Goal: Task Accomplishment & Management: Manage account settings

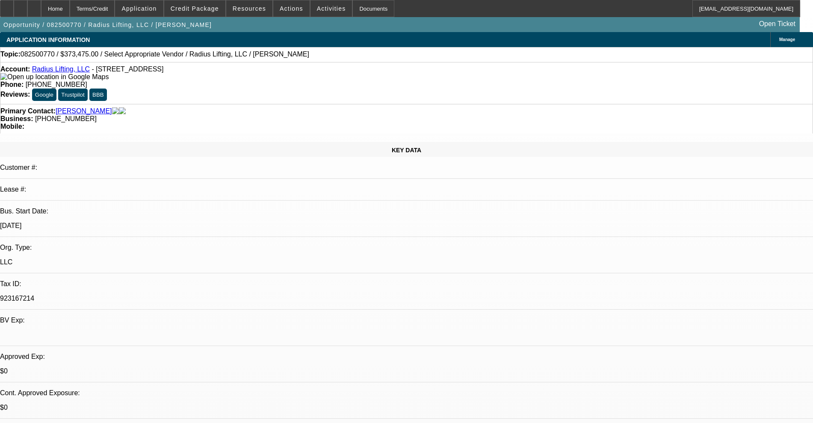
select select "0"
select select "2"
select select "0.1"
select select "4"
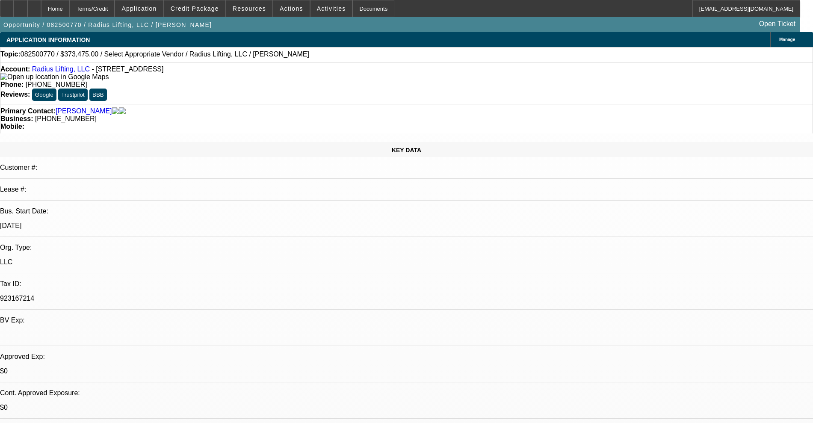
click at [47, 71] on link "Radius Lifting, LLC" at bounding box center [61, 68] width 58 height 7
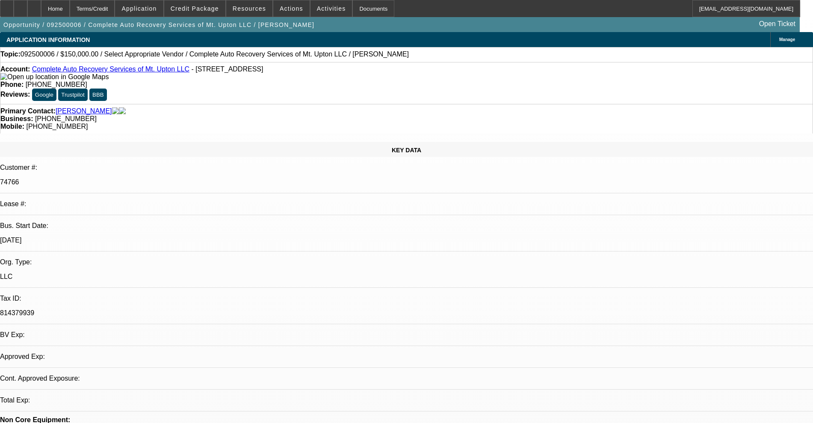
select select "0"
select select "2"
select select "0.1"
select select "4"
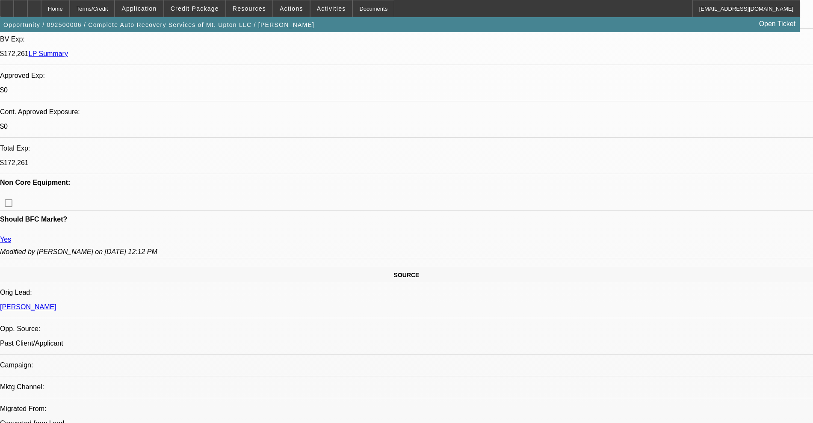
scroll to position [374, 0]
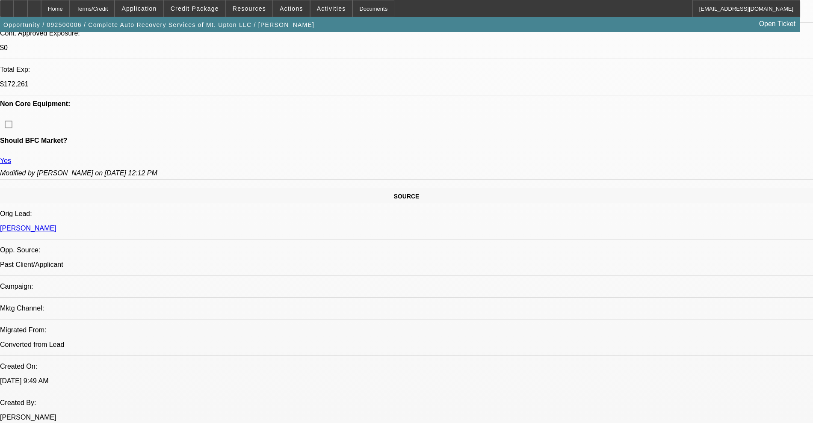
click at [21, 6] on icon at bounding box center [21, 6] width 0 height 0
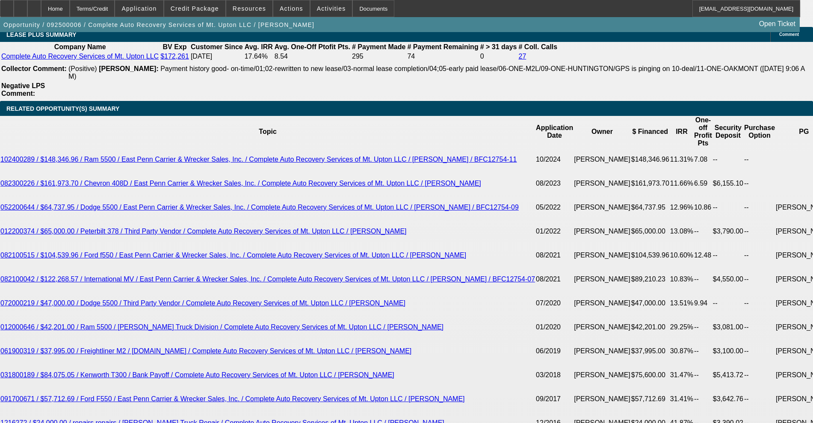
scroll to position [1443, 0]
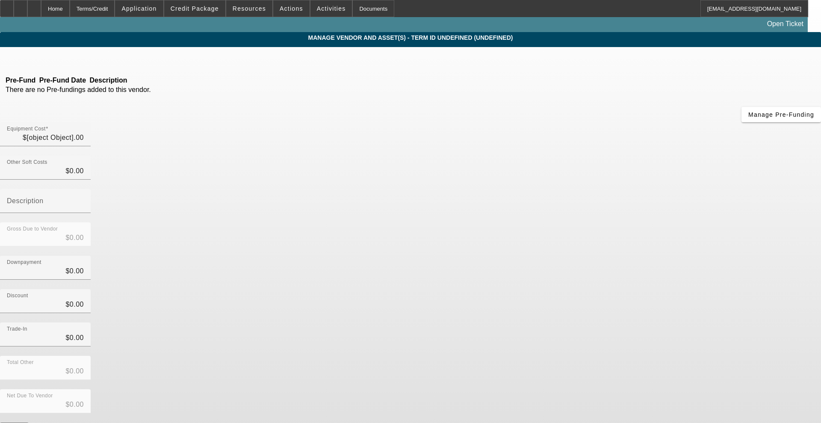
type input "$150,000.00"
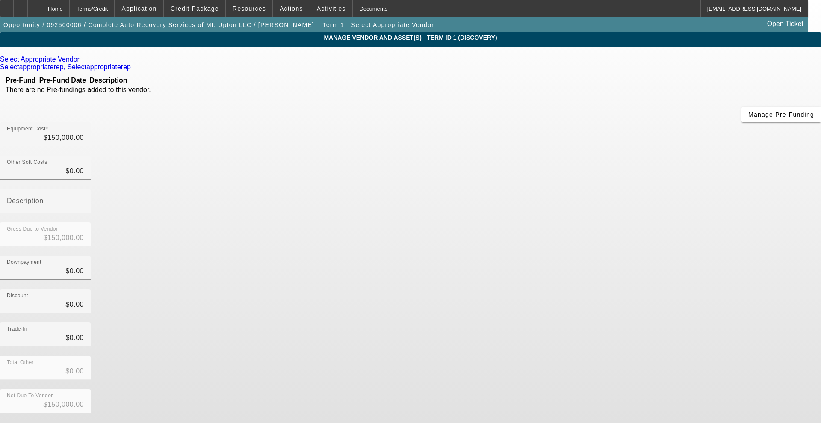
click at [82, 60] on icon at bounding box center [82, 59] width 0 height 7
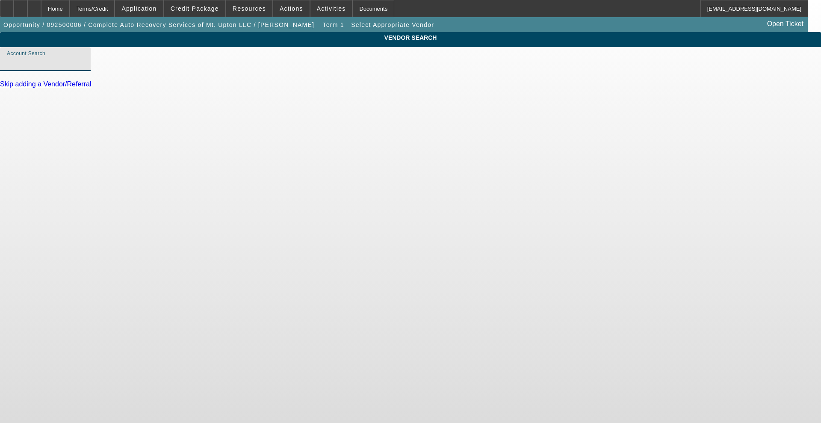
click at [84, 68] on input "Account Search" at bounding box center [45, 62] width 77 height 10
type input "r"
click at [84, 68] on input "Account Search" at bounding box center [45, 62] width 77 height 10
type input "r"
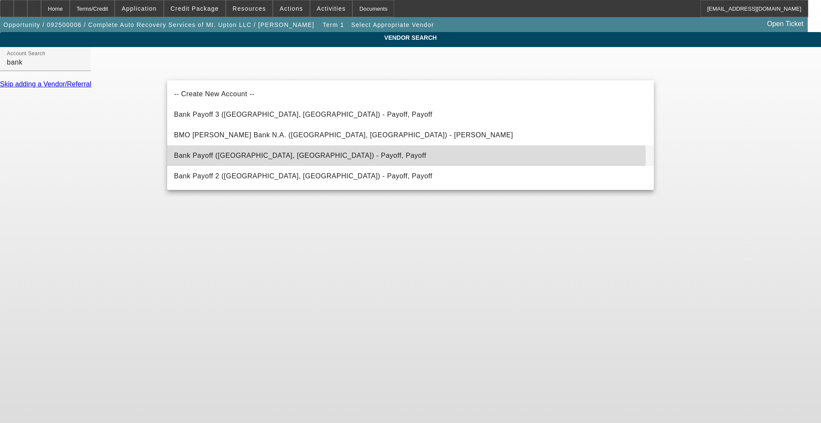
click at [176, 155] on span "Bank Payoff (Northbrook, IL) - Payoff, Payoff" at bounding box center [300, 155] width 252 height 7
type input "Bank Payoff (Northbrook, IL) - Payoff, Payoff"
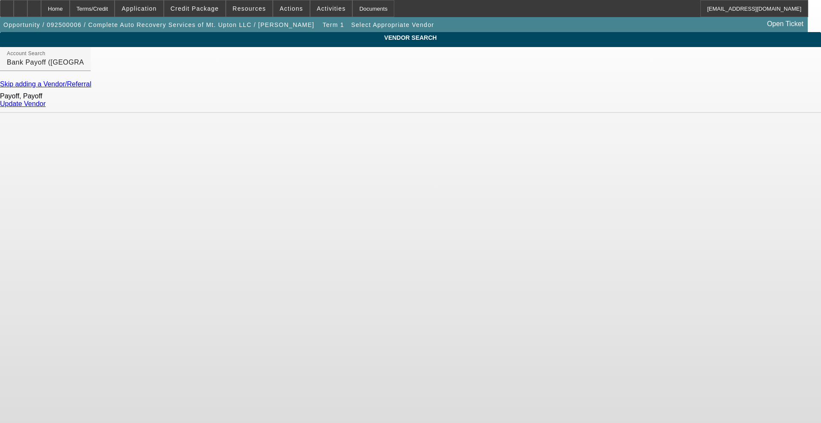
click at [46, 107] on link "Update Vendor" at bounding box center [23, 103] width 46 height 7
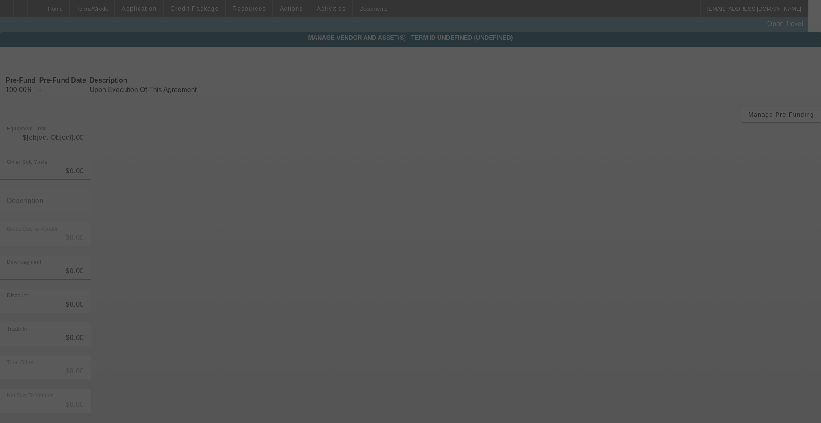
type input "$150,000.00"
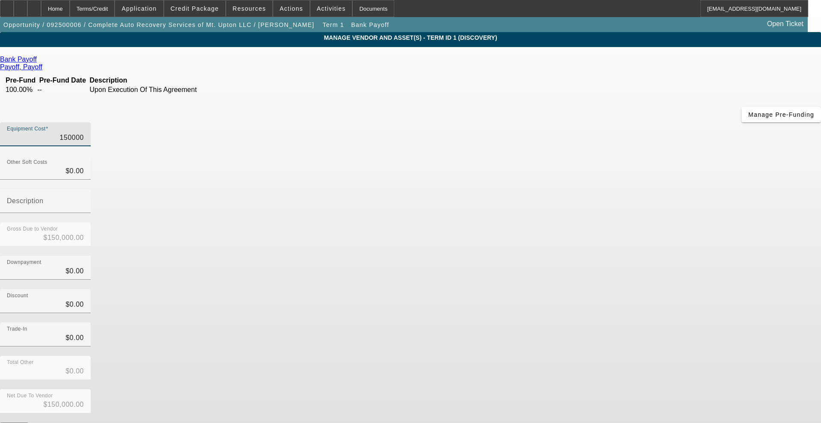
drag, startPoint x: 465, startPoint y: 72, endPoint x: 686, endPoint y: 53, distance: 222.2
click at [686, 53] on app-vendor-asset-manage "MANAGE VENDOR AND ASSET(S) - Term ID 1 (Discovery) Remove Vendor Bank Payoff Pa…" at bounding box center [410, 261] width 821 height 459
type input "1"
type input "$1.00"
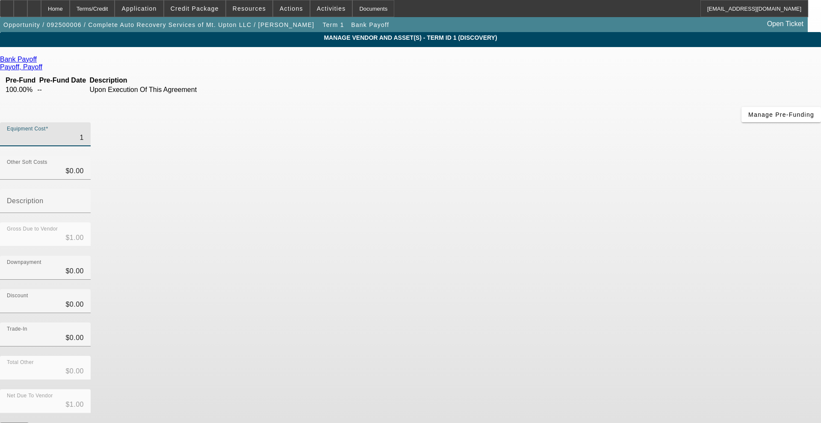
type input "15"
type input "$15.00"
type input "153"
type input "$153.00"
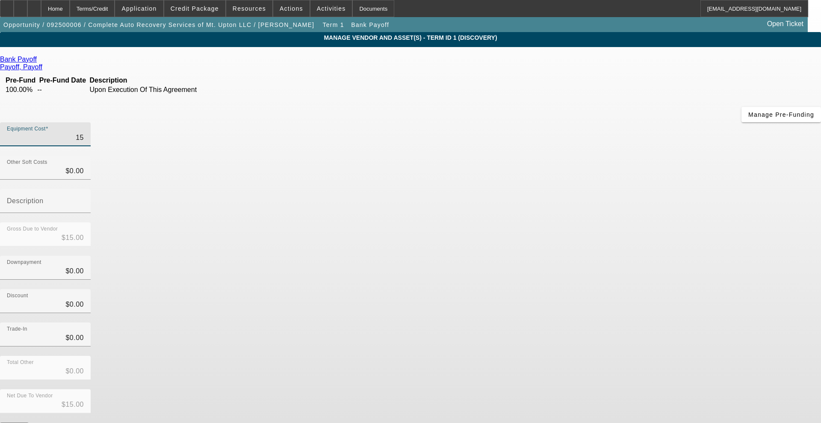
type input "$153.00"
type input "1532"
type input "$1,532.00"
type input "15328"
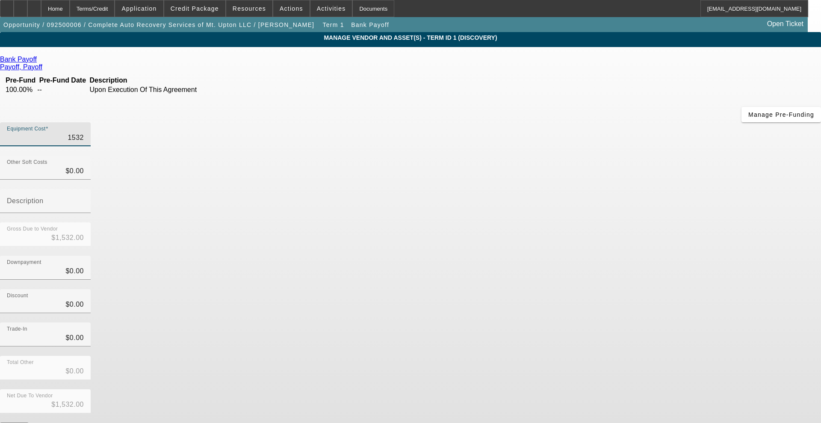
type input "$15,328.00"
type input "153282"
type input "$153,282.00"
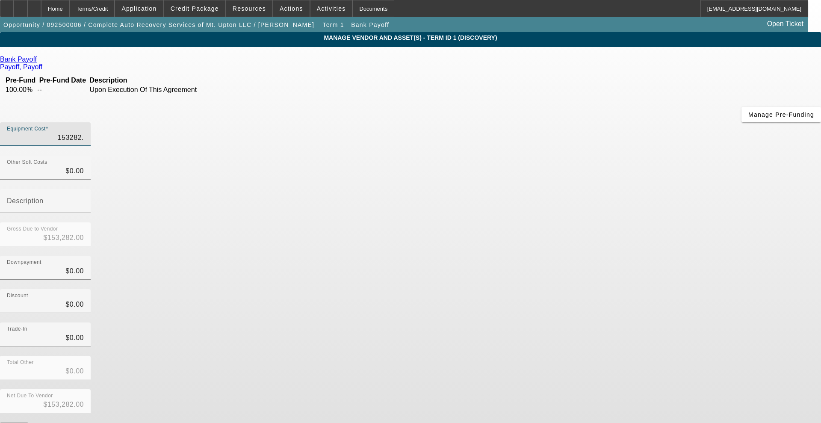
type input "153282.3"
type input "$153,282.30"
type input "153282.34"
type input "$153,282.34"
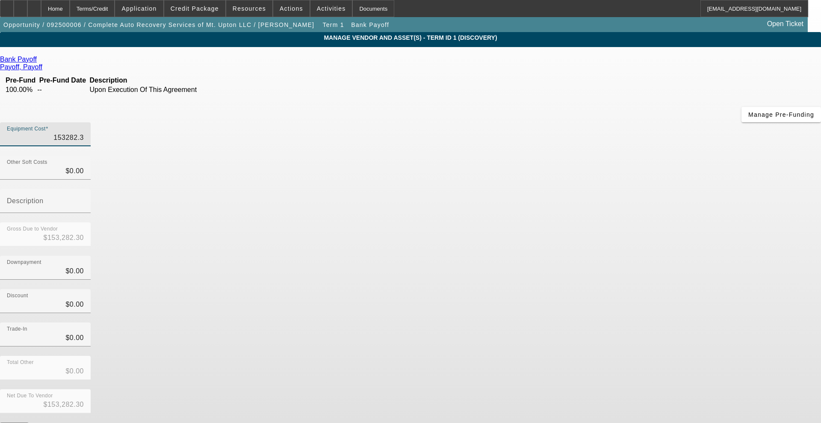
type input "$153,282.34"
click at [586, 289] on div "Discount $0.00" at bounding box center [410, 305] width 821 height 33
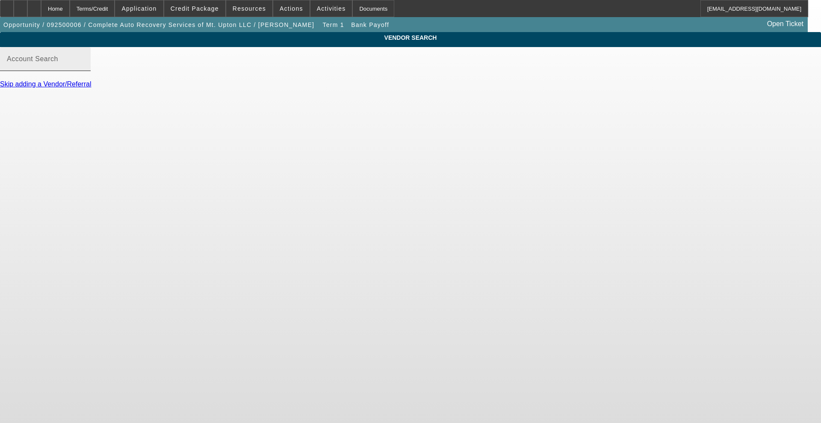
click at [84, 67] on input "Account Search" at bounding box center [45, 62] width 77 height 10
click at [192, 9] on span "Credit Package" at bounding box center [195, 8] width 48 height 7
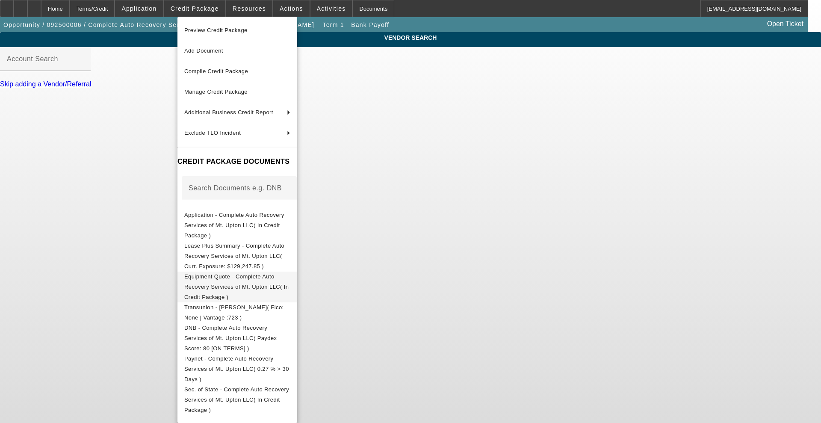
click at [224, 271] on span "Equipment Quote - Complete Auto Recovery Services of Mt. Upton LLC( In Credit P…" at bounding box center [237, 286] width 106 height 31
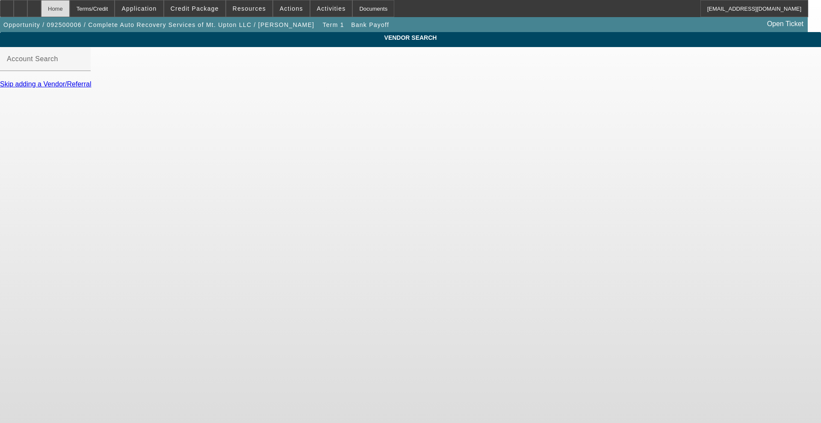
click at [70, 13] on div "Home" at bounding box center [55, 8] width 29 height 17
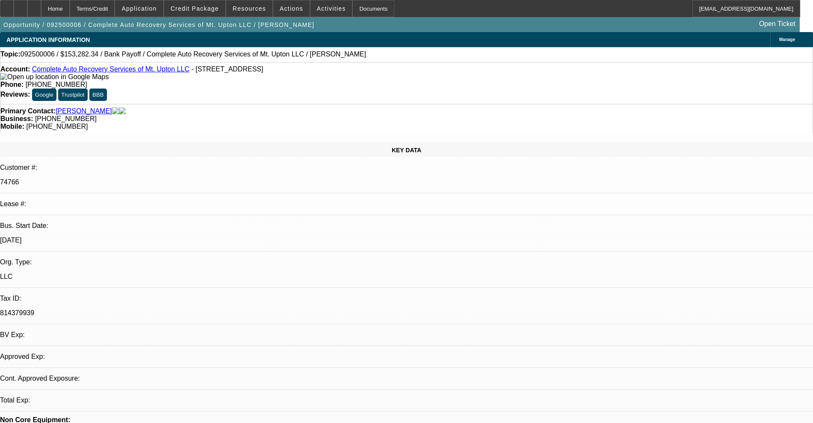
select select "0"
select select "2"
select select "0.1"
select select "4"
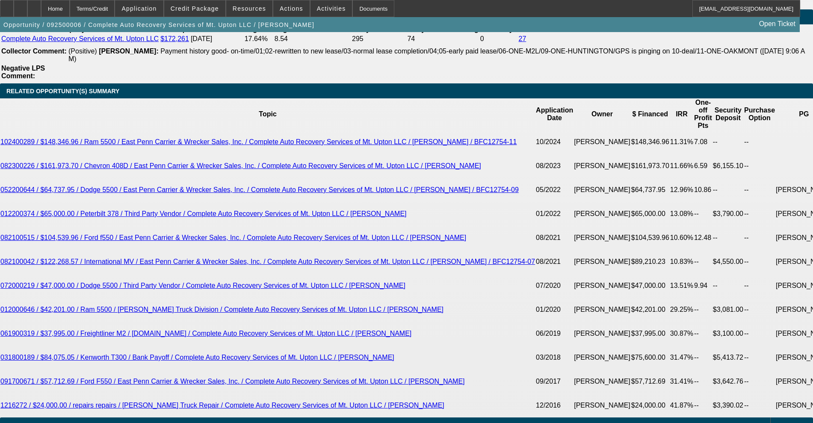
scroll to position [1443, 0]
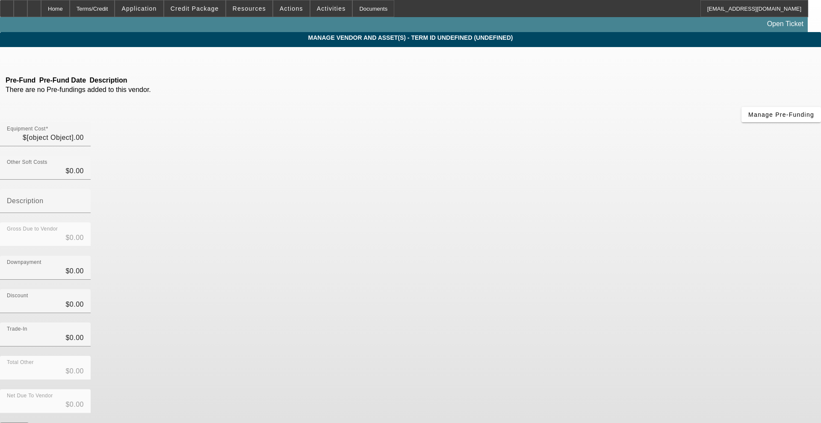
type input "$153,282.34"
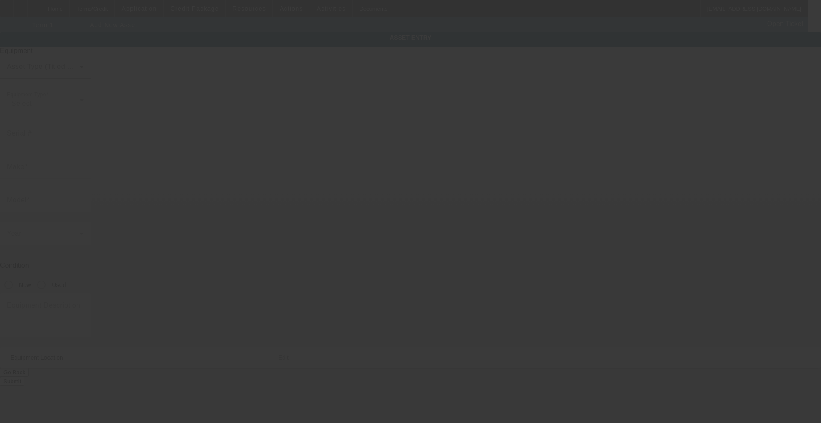
type input "299 High Bridge Rd"
type input "Mount Upton"
type input "13809"
type input "Chenango"
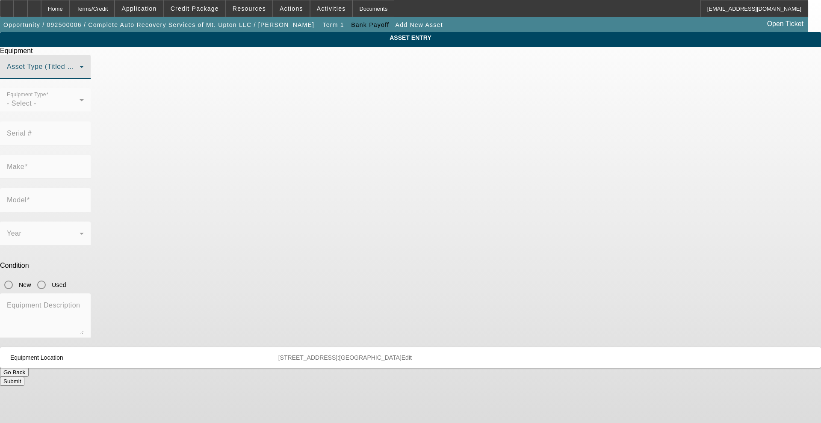
click at [80, 75] on span at bounding box center [43, 70] width 73 height 10
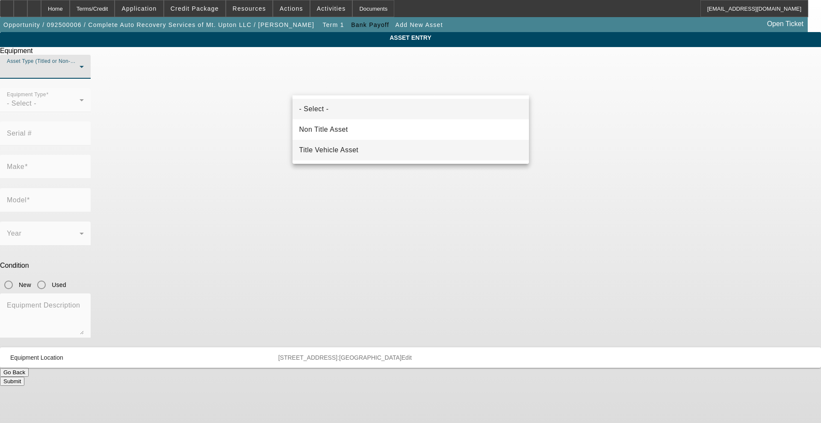
click at [336, 150] on span "Title Vehicle Asset" at bounding box center [328, 150] width 59 height 10
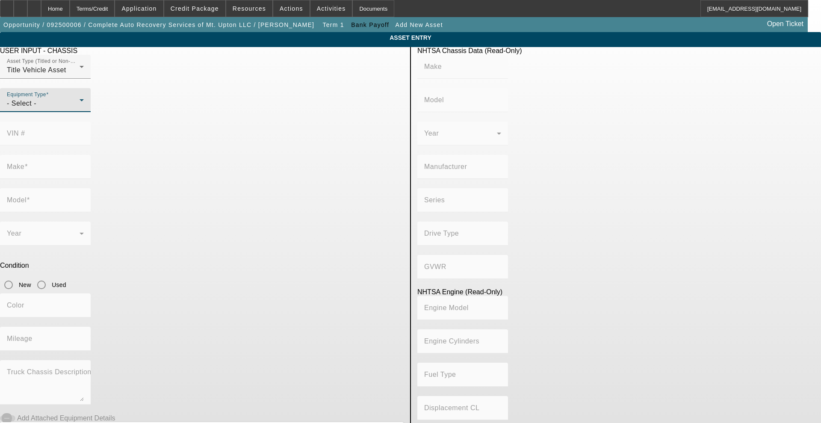
click at [80, 109] on div "- Select -" at bounding box center [43, 103] width 73 height 10
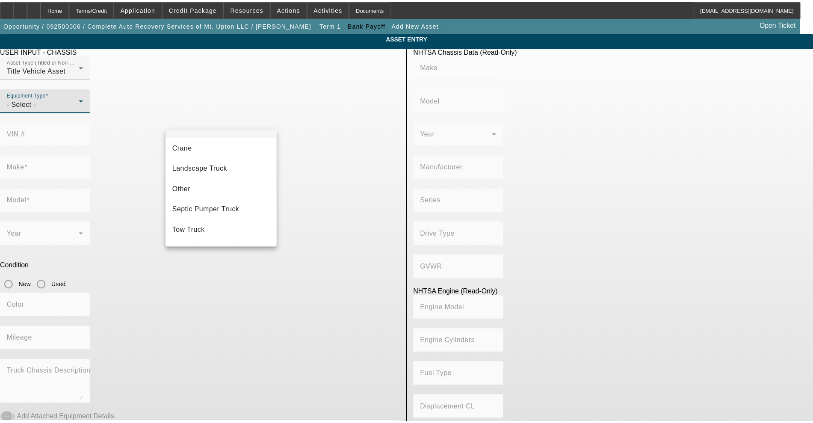
scroll to position [94, 0]
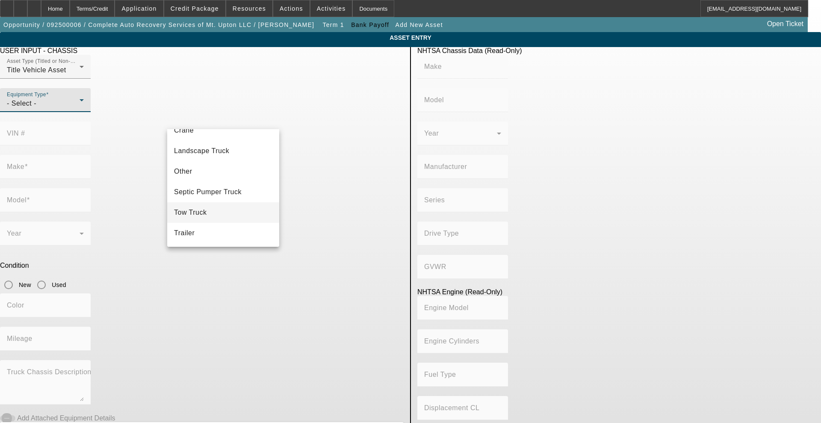
click at [230, 209] on mat-option "Tow Truck" at bounding box center [223, 212] width 112 height 21
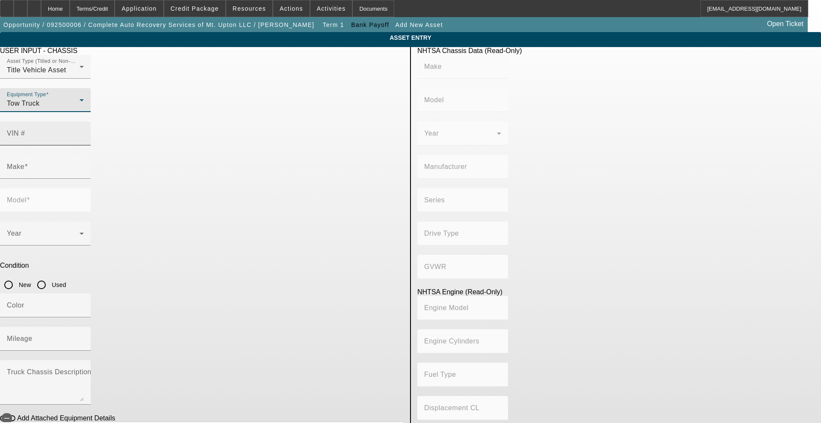
click at [25, 130] on mat-label "VIN #" at bounding box center [16, 133] width 18 height 7
click at [84, 132] on input "VIN #" at bounding box center [45, 137] width 77 height 10
type input "3haeummlxnl865571"
type input "INTERNATIONAL"
type input "MV607"
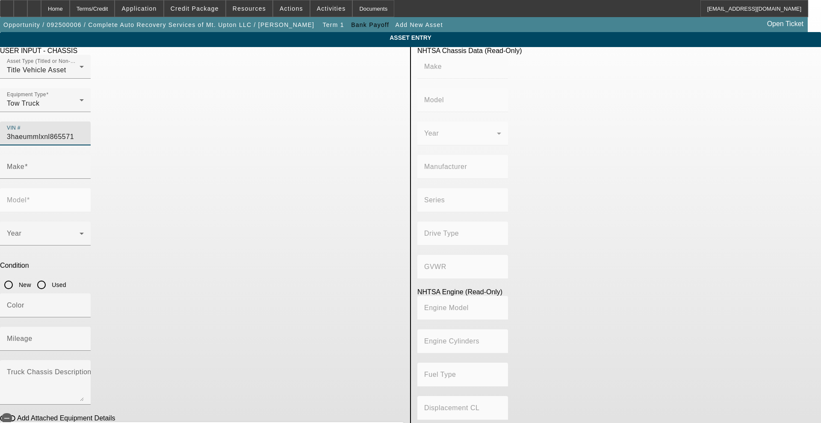
type input "BLUE DIAMOND TRUCK, S. DE R. L. DE C. V."
type input "MV"
type input "4x2"
type input "Class 6: 19,501 - 26,000 lb (8,845 - 11,794 kg)"
type input "B 6.7"
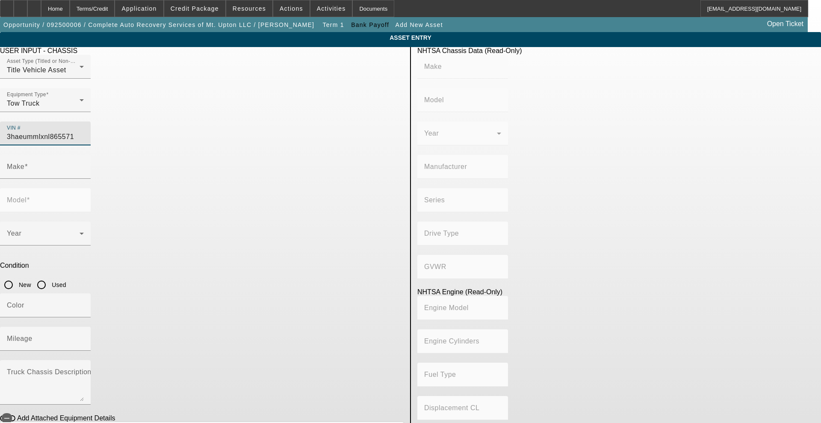
type input "Diesel"
type input "408.85908543470"
type input "6.7"
type input "INTERNATIONAL"
type input "MV607"
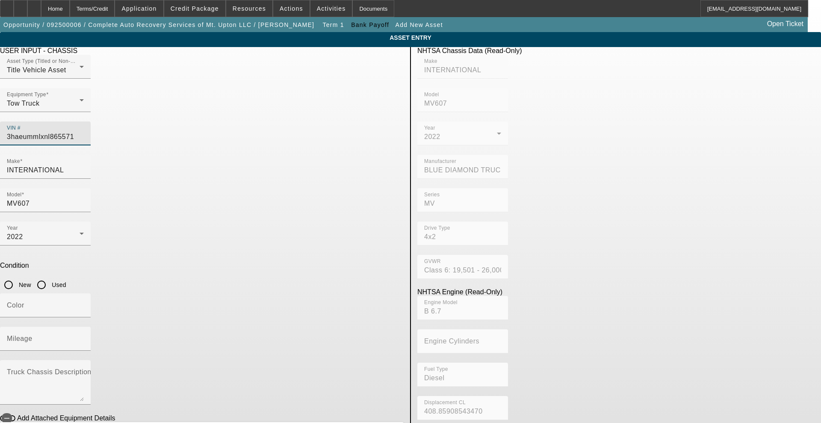
type input "3HAEUMMLXNL865571"
click at [50, 276] on input "Used" at bounding box center [41, 284] width 17 height 17
radio input "true"
type input "INTERNATIONAL"
type input "MV607"
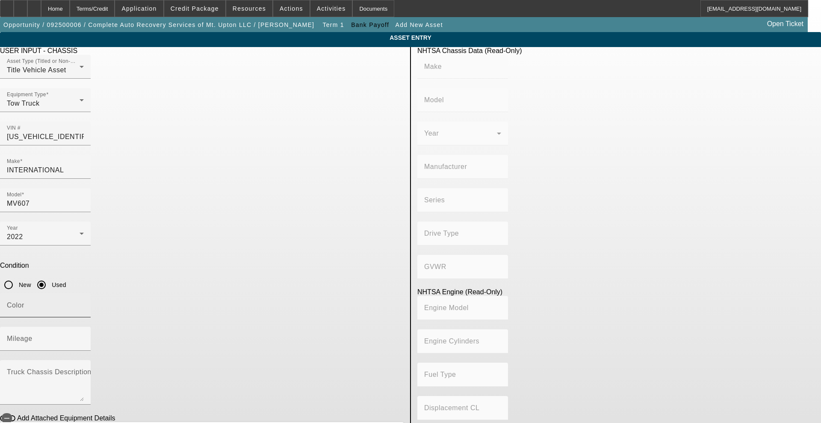
type input "BLUE DIAMOND TRUCK, S. DE R. L. DE C. V."
type input "MV"
type input "4x2"
type input "Class 6: 19,501 - 26,000 lb (8,845 - 11,794 kg)"
type input "B 6.7"
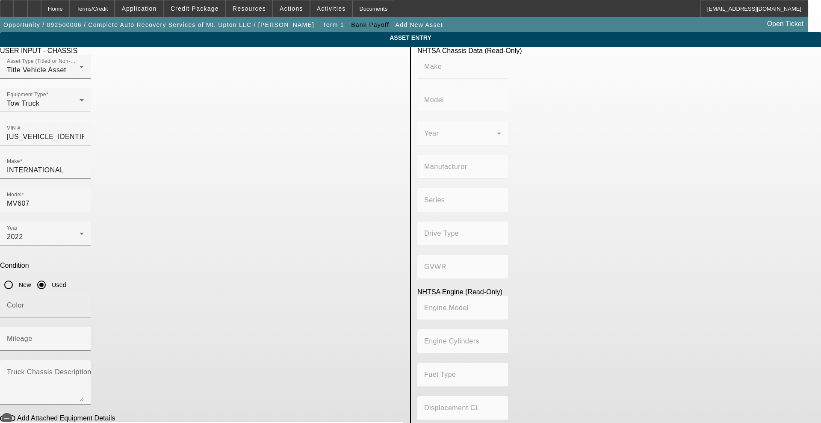
type input "Diesel"
type input "408.85908543470"
type input "6.7"
click at [84, 304] on input "Color" at bounding box center [45, 309] width 77 height 10
type input "black"
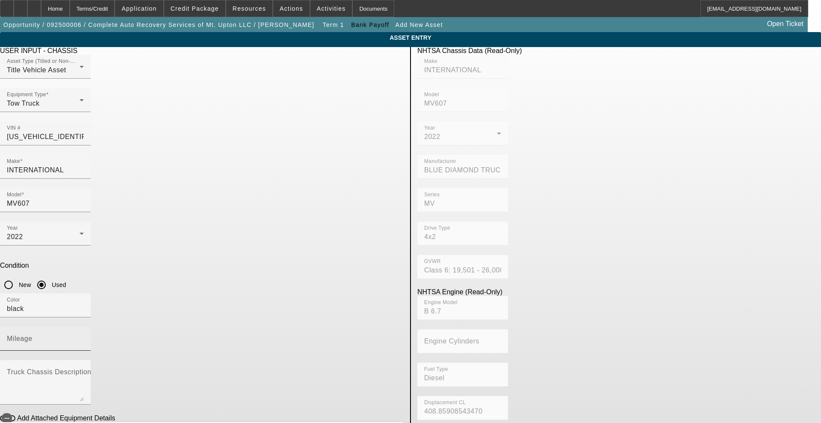
click at [32, 335] on mat-label "Mileage" at bounding box center [20, 338] width 26 height 7
click at [84, 337] on input "Mileage" at bounding box center [45, 342] width 77 height 10
type input "150017"
click at [11, 414] on icon "button" at bounding box center [7, 418] width 8 height 8
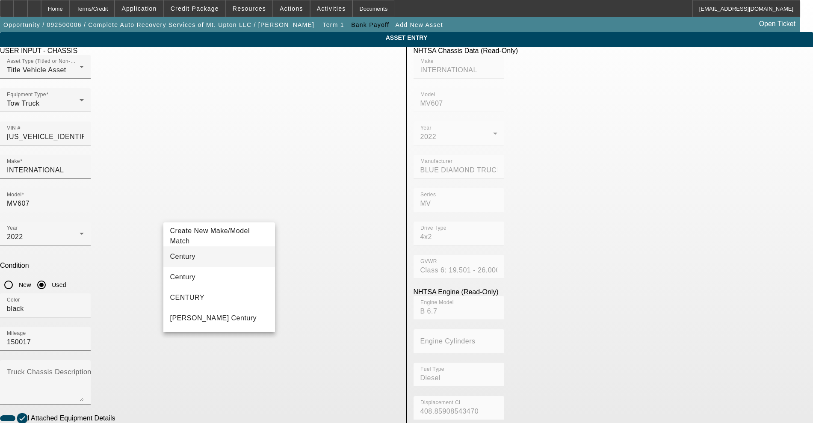
click at [184, 259] on span "Century" at bounding box center [183, 256] width 26 height 7
type input "Century"
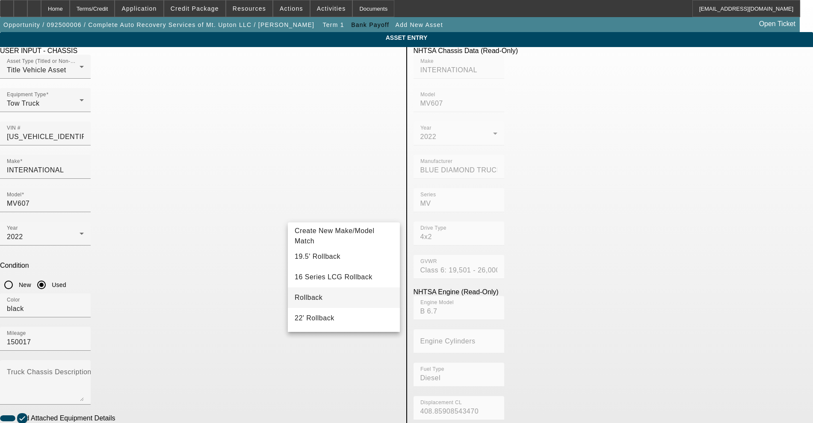
click at [318, 296] on mat-option "Rollback" at bounding box center [344, 297] width 112 height 21
type input "Rollback"
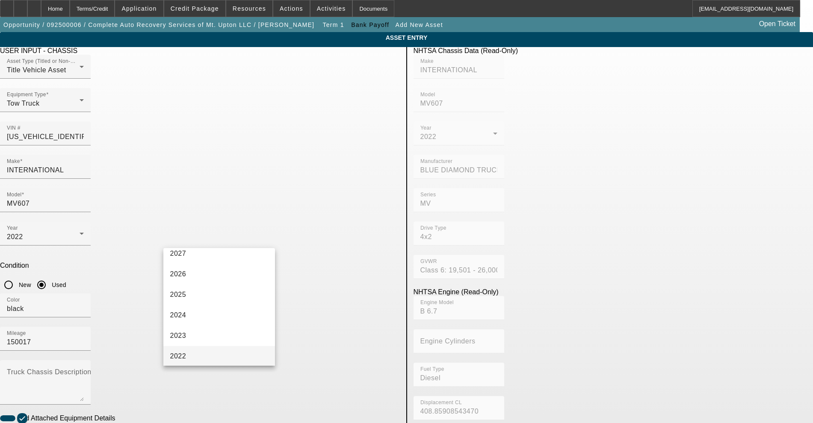
scroll to position [53, 0]
click at [197, 327] on mat-option "2022" at bounding box center [219, 331] width 112 height 21
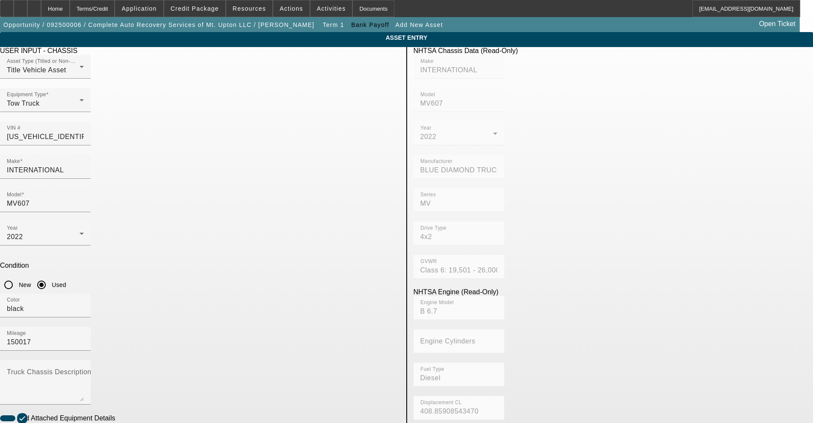
radio input "true"
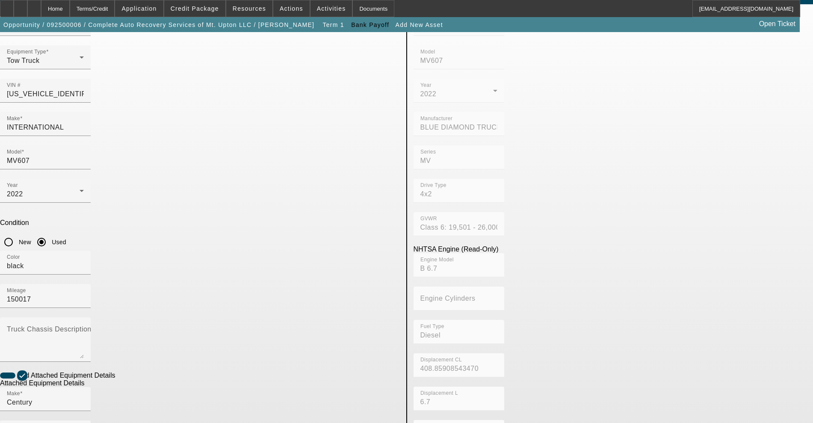
scroll to position [107, 0]
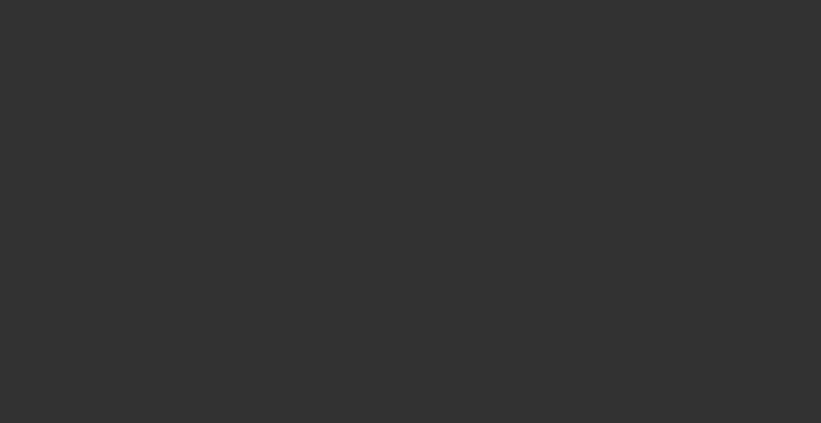
type input "$153,282.34"
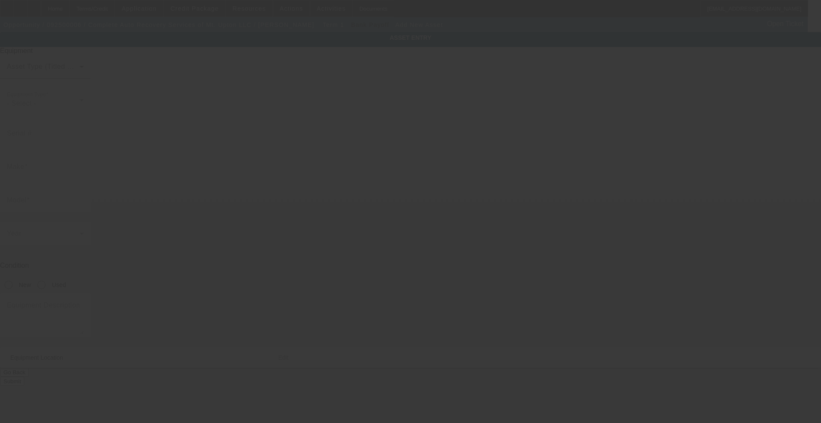
type input "299 High Bridge Rd"
type input "Mount Upton"
type input "13809"
type input "Chenango"
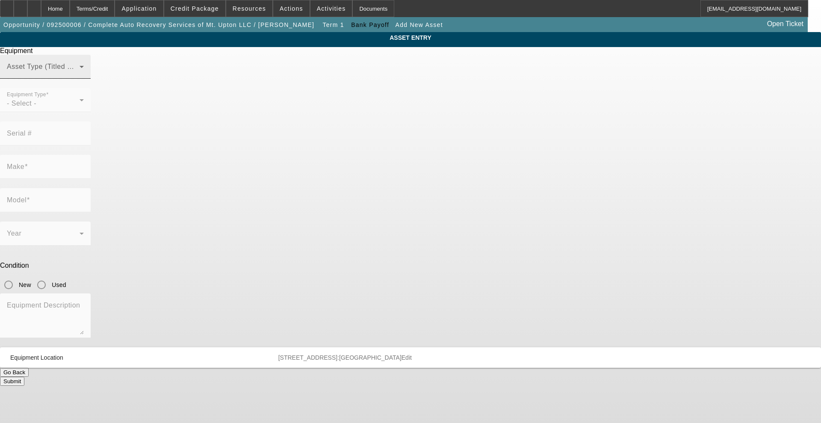
click at [80, 75] on span at bounding box center [43, 70] width 73 height 10
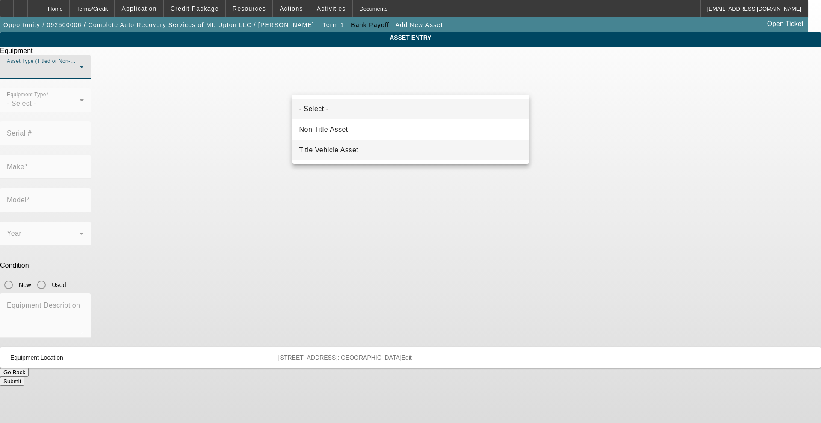
click at [336, 143] on mat-option "Title Vehicle Asset" at bounding box center [410, 150] width 236 height 21
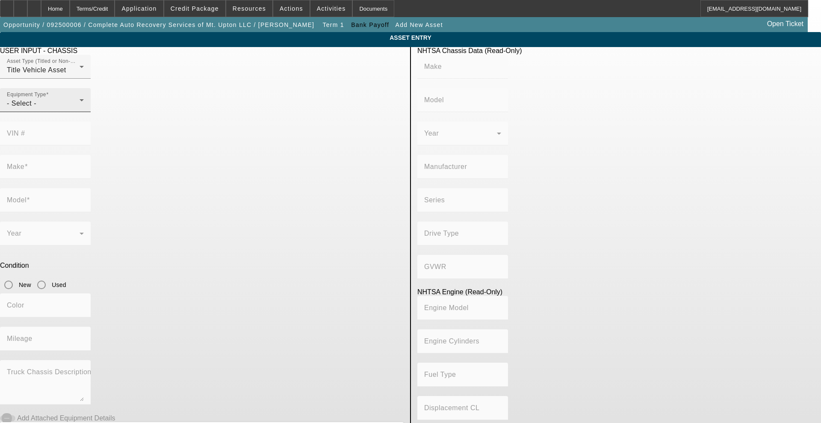
click at [84, 112] on div "Equipment Type - Select -" at bounding box center [45, 100] width 77 height 24
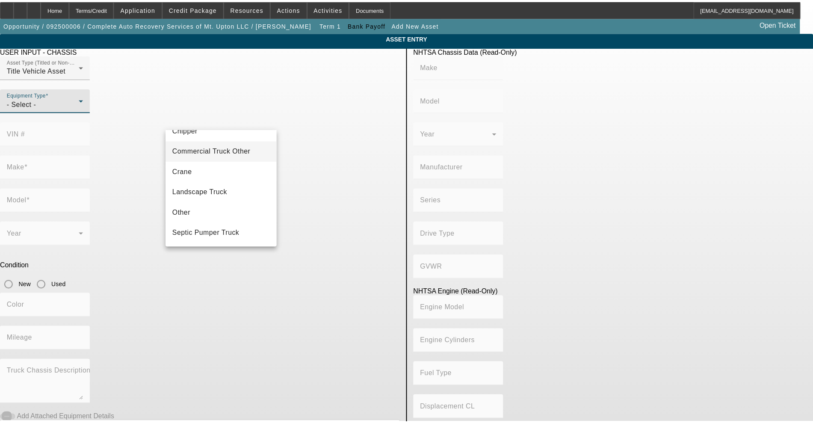
scroll to position [94, 0]
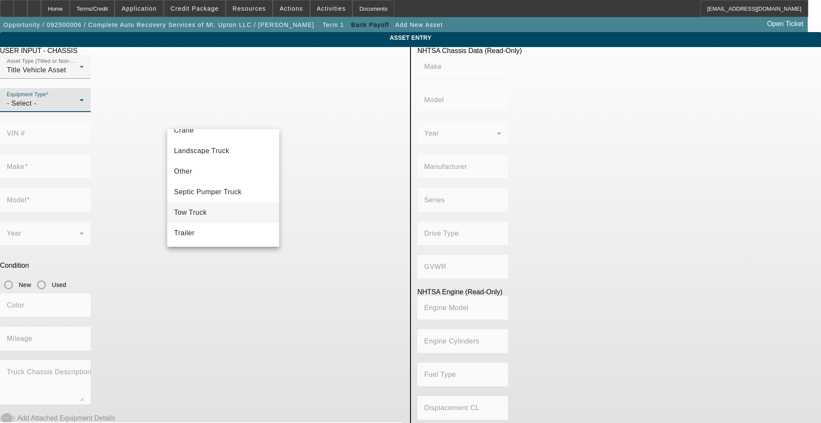
click at [204, 208] on span "Tow Truck" at bounding box center [190, 212] width 33 height 10
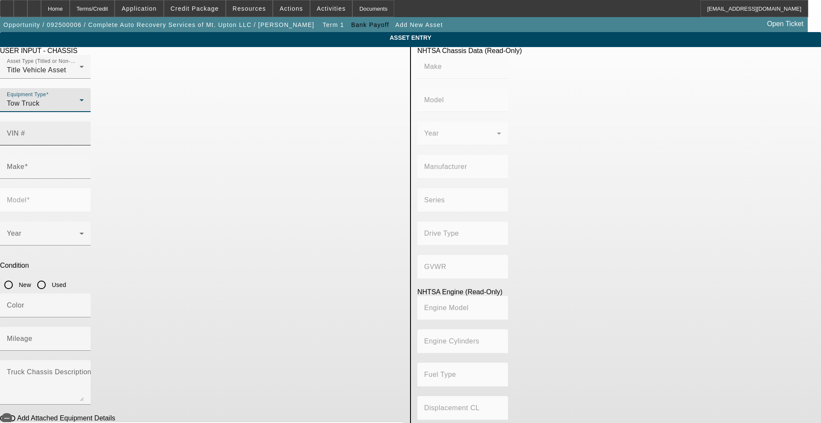
click at [25, 130] on mat-label "VIN #" at bounding box center [16, 133] width 18 height 7
click at [84, 132] on input "VIN #" at bounding box center [45, 137] width 77 height 10
type input "3c7wrnflxng233193"
type input "RAM"
type input "5500"
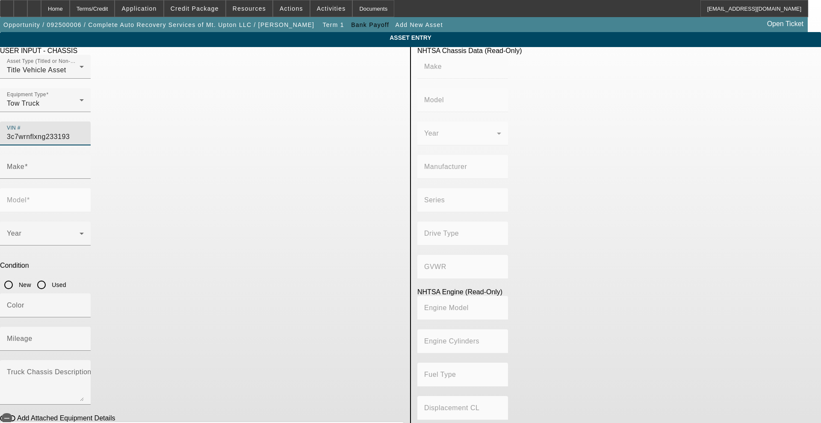
type input "CHRYSLER DE MEXICO TOLUCA"
type input "4WD/4-Wheel Drive/4x4"
type input "Class 5: 16,001 - 19,500 lb (7,258 - 8,845 kg)"
type input "6"
type input "Diesel"
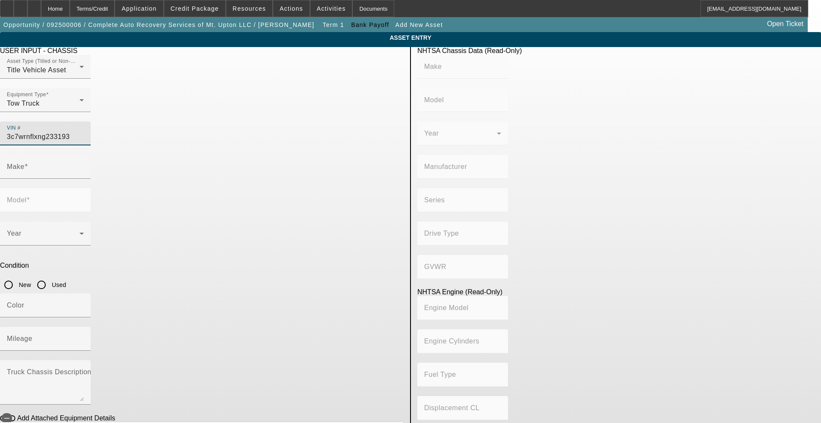
type input "408.85908543470"
type input "6.7"
type input "RAM"
type input "5500"
type input "3C7WRNFLXNG233193"
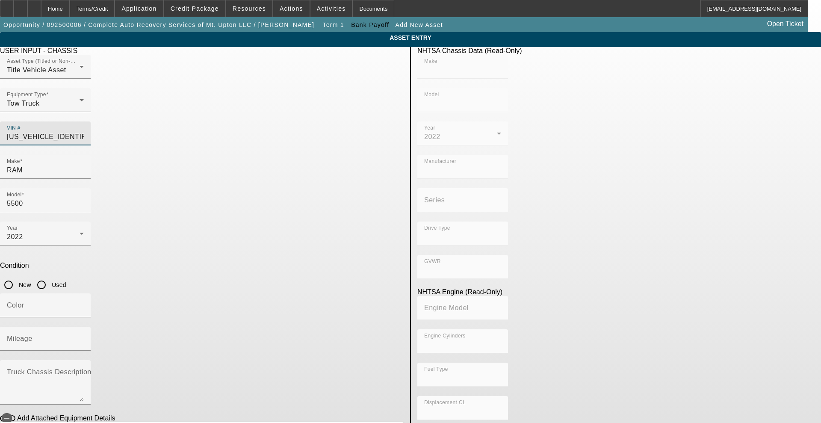
click at [66, 280] on label "Used" at bounding box center [58, 284] width 16 height 9
click at [50, 276] on input "Used" at bounding box center [41, 284] width 17 height 17
radio input "true"
type input "RAM"
type input "5500"
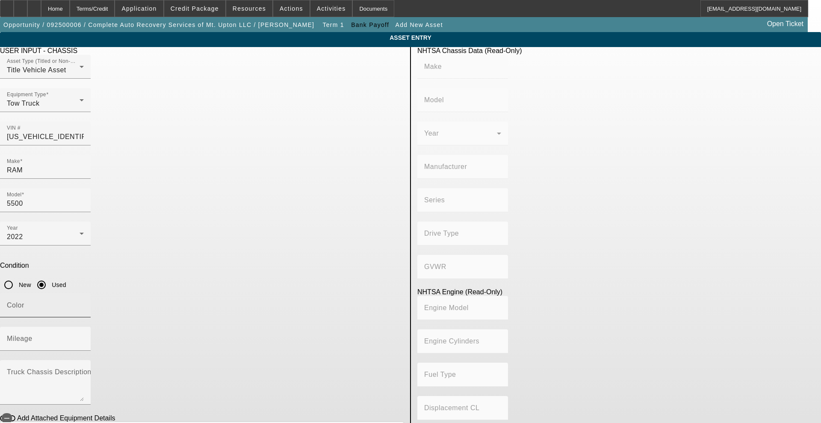
type input "CHRYSLER DE MEXICO TOLUCA"
type input "4WD/4-Wheel Drive/4x4"
type input "Class 5: 16,001 - 19,500 lb (7,258 - 8,845 kg)"
type input "6"
type input "Diesel"
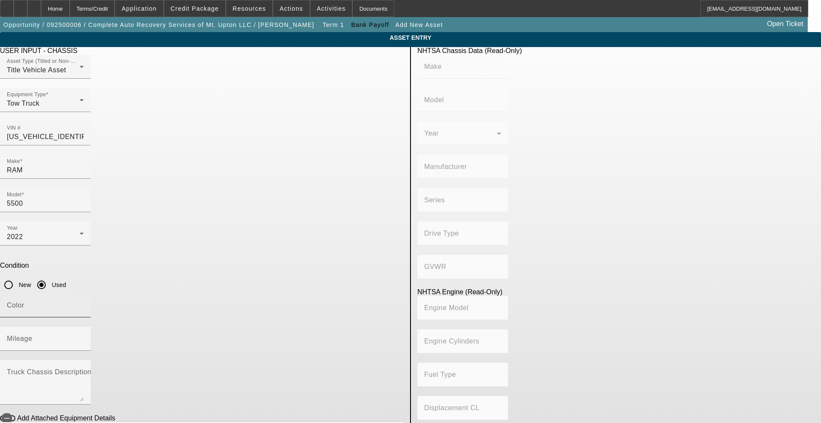
type input "408.85908543470"
type input "6.7"
click at [84, 293] on div "Color" at bounding box center [45, 305] width 77 height 24
type input "white"
click at [32, 335] on mat-label "Mileage" at bounding box center [20, 338] width 26 height 7
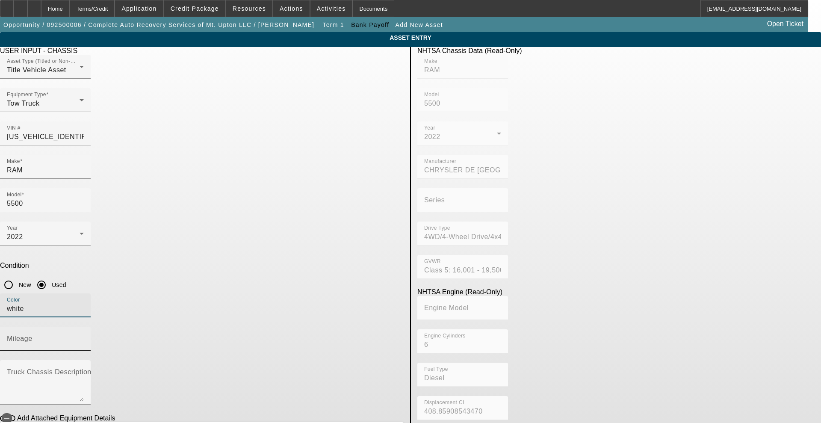
click at [84, 337] on input "Mileage" at bounding box center [45, 342] width 77 height 10
type input "22814"
click at [15, 410] on span "button" at bounding box center [6, 418] width 17 height 17
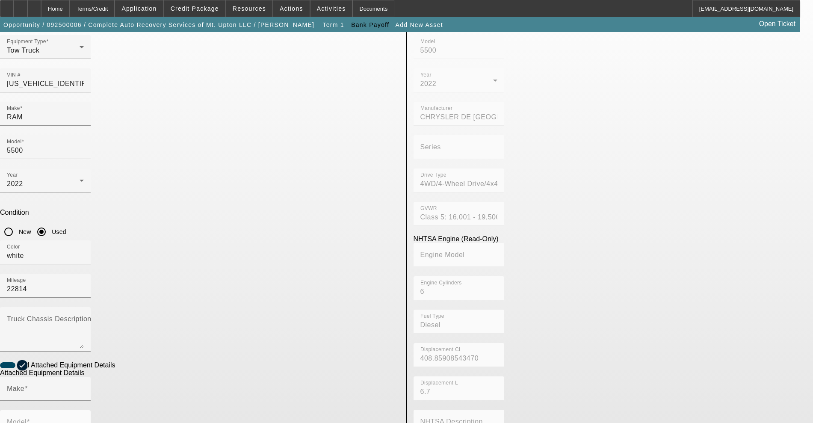
scroll to position [53, 0]
click at [84, 386] on input "Make" at bounding box center [45, 391] width 77 height 10
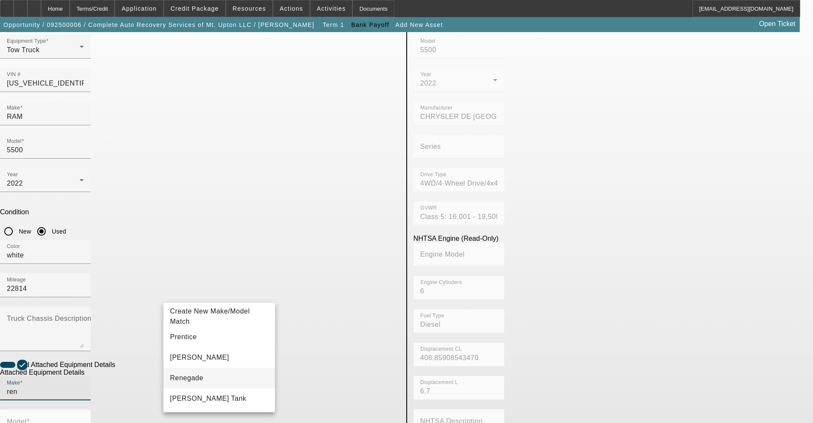
click at [199, 380] on mat-option "Renegade" at bounding box center [219, 378] width 112 height 21
type input "Renegade"
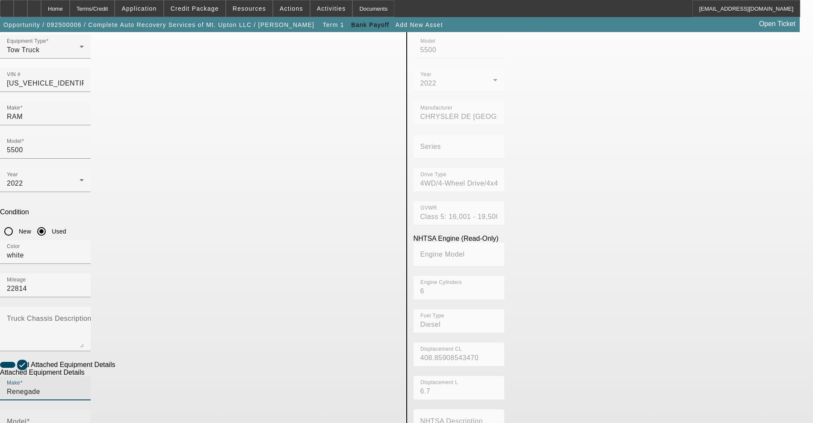
click at [84, 410] on div "Model" at bounding box center [45, 422] width 77 height 24
click at [84, 420] on input "Model" at bounding box center [45, 425] width 77 height 10
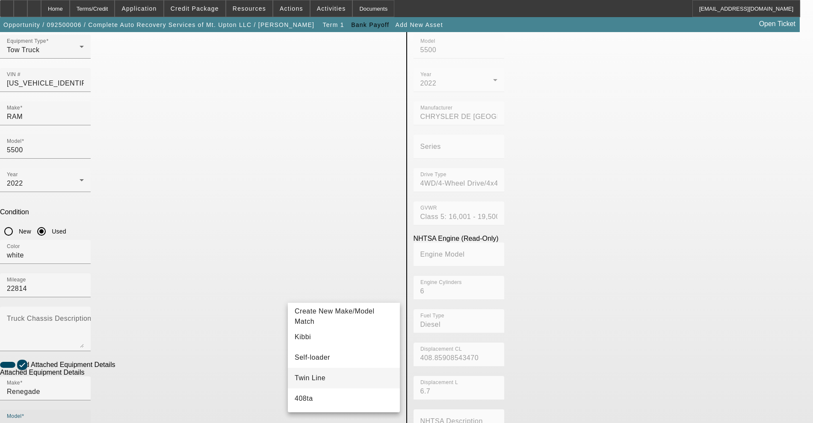
click at [327, 368] on mat-option "Twin Line" at bounding box center [344, 378] width 112 height 21
type input "Twin Line"
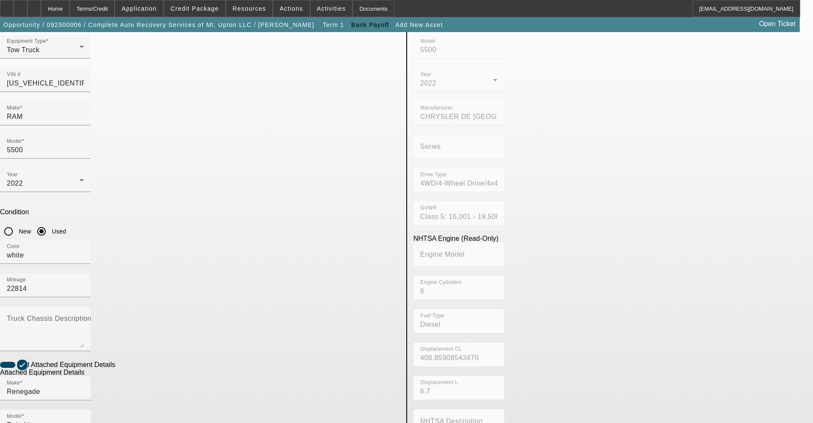
drag, startPoint x: 331, startPoint y: 329, endPoint x: 265, endPoint y: 330, distance: 66.3
radio input "true"
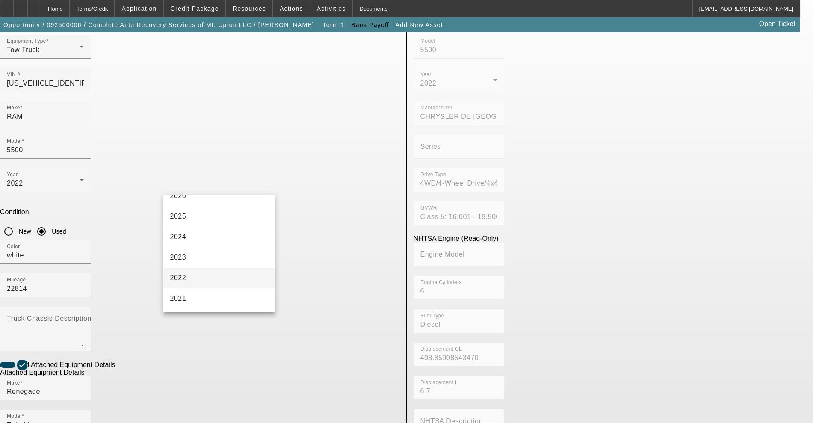
click at [199, 274] on mat-option "2022" at bounding box center [219, 278] width 112 height 21
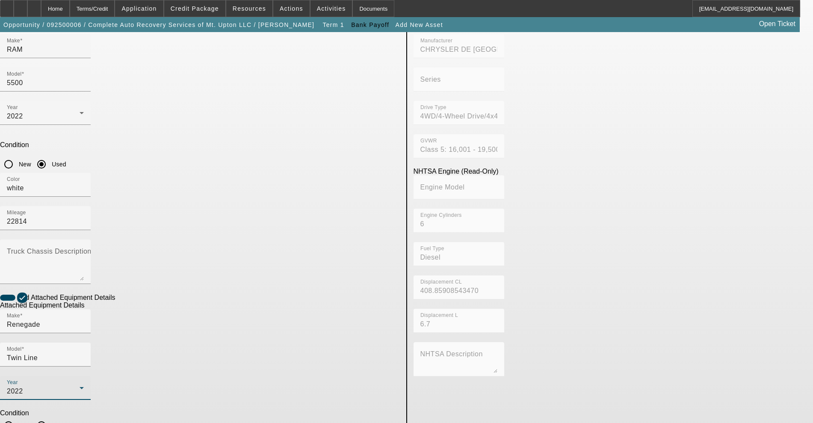
scroll to position [128, 0]
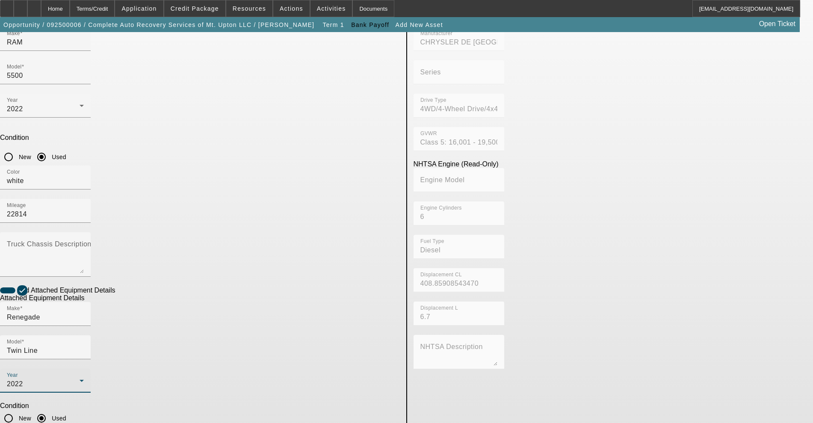
click at [332, 419] on div "ASSET ENTRY USER INPUT - CHASSIS Asset Type (Titled or Non-Titled) Title Vehicl…" at bounding box center [406, 236] width 813 height 665
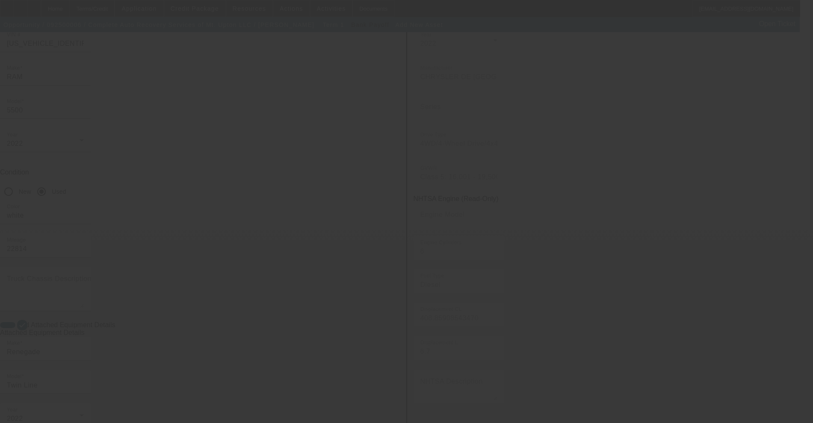
scroll to position [74, 0]
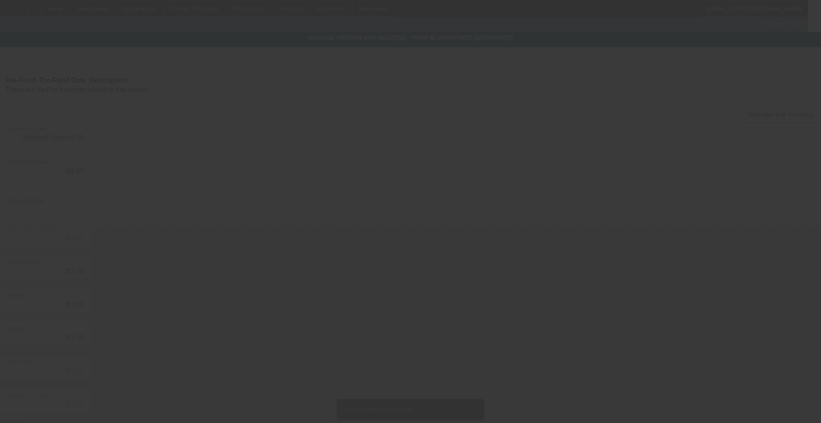
type input "$153,282.34"
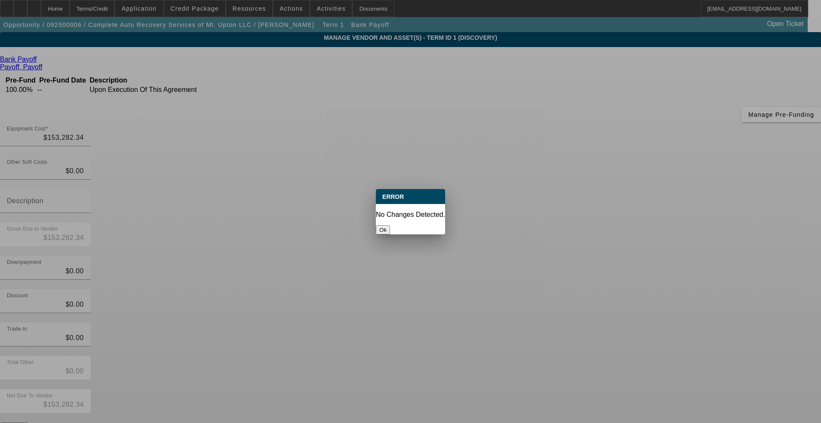
click at [390, 225] on button "Ok" at bounding box center [383, 229] width 14 height 9
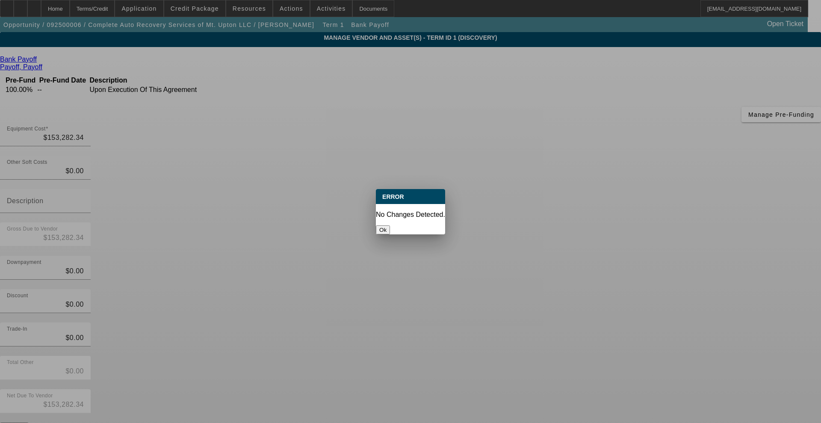
click at [390, 225] on button "Ok" at bounding box center [383, 229] width 14 height 9
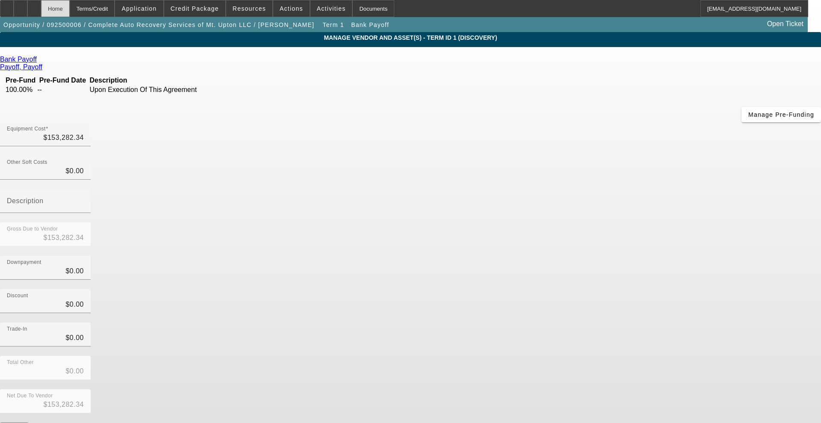
click at [70, 4] on div "Home" at bounding box center [55, 8] width 29 height 17
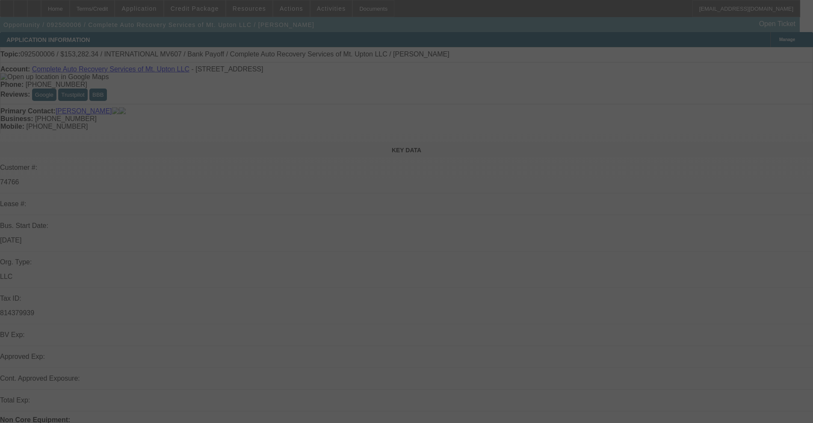
select select "0"
select select "2"
select select "0.1"
select select "4"
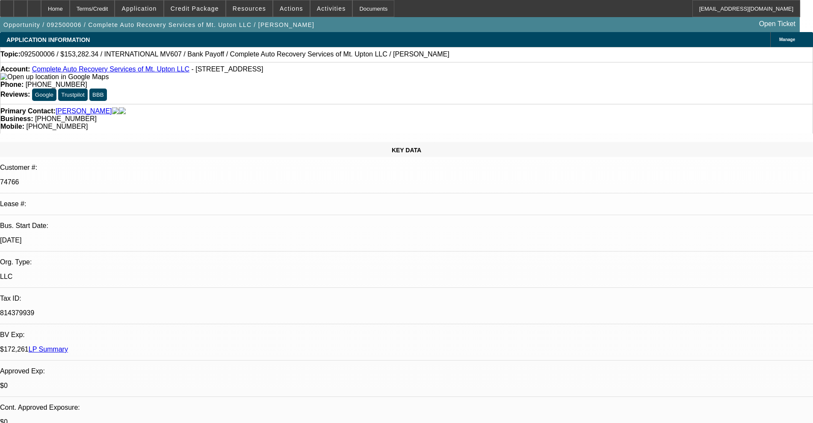
click at [93, 69] on link "Complete Auto Recovery Services of Mt. Upton LLC" at bounding box center [110, 68] width 157 height 7
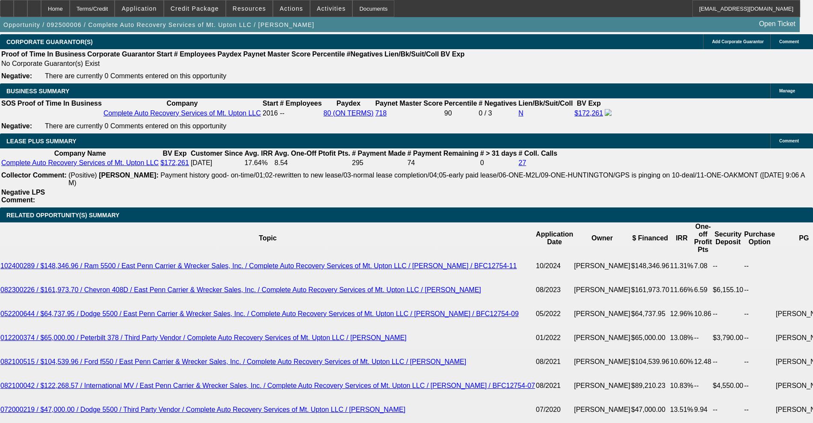
scroll to position [1550, 0]
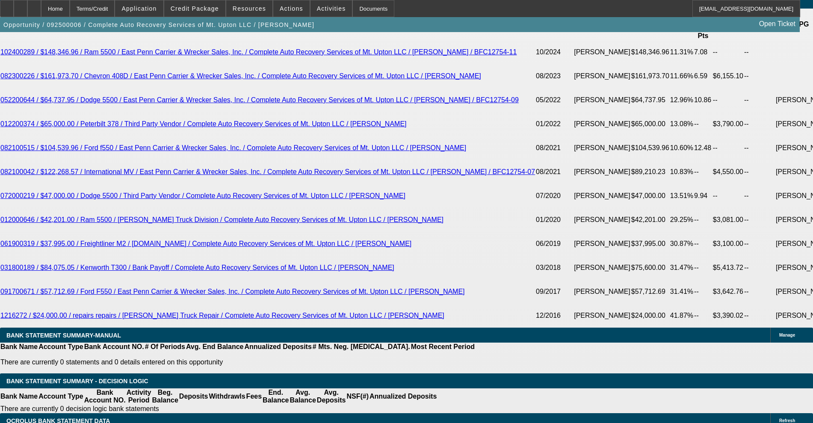
type input "$0.00"
drag, startPoint x: 176, startPoint y: 259, endPoint x: 169, endPoint y: 254, distance: 8.4
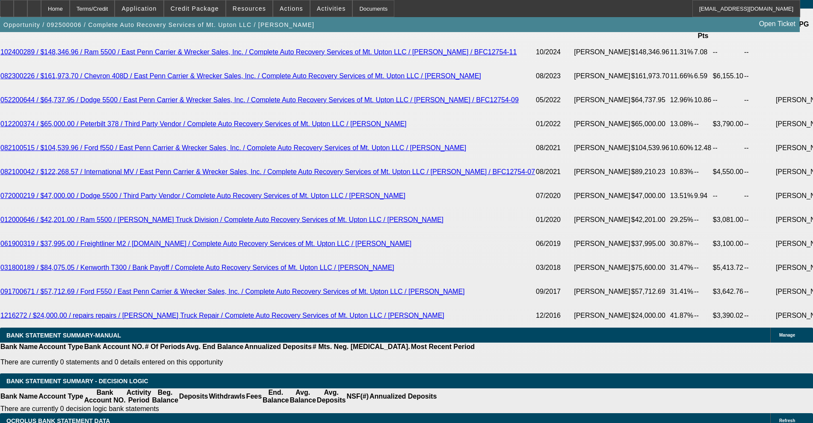
type input "50"
type input "15"
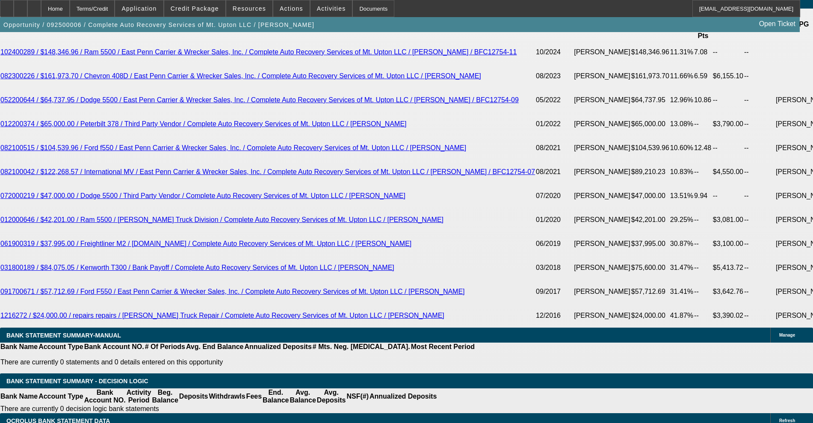
type input "$3,131.23"
type input "$6,262.46"
type input "$4,141.32"
type input "$8,282.64"
type input "15"
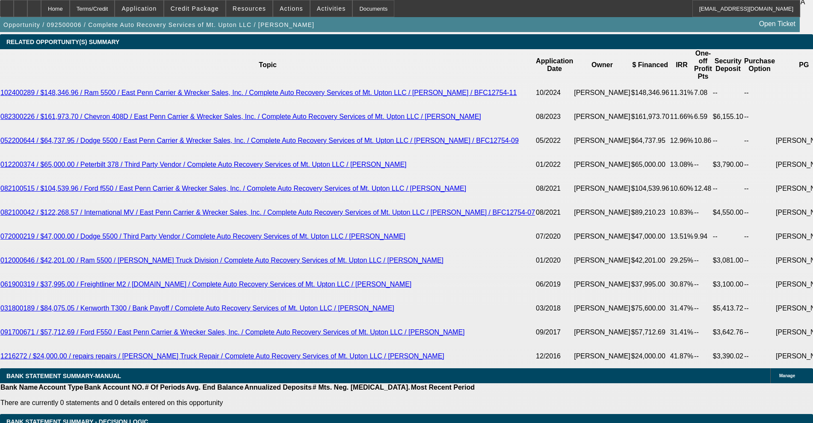
scroll to position [1603, 0]
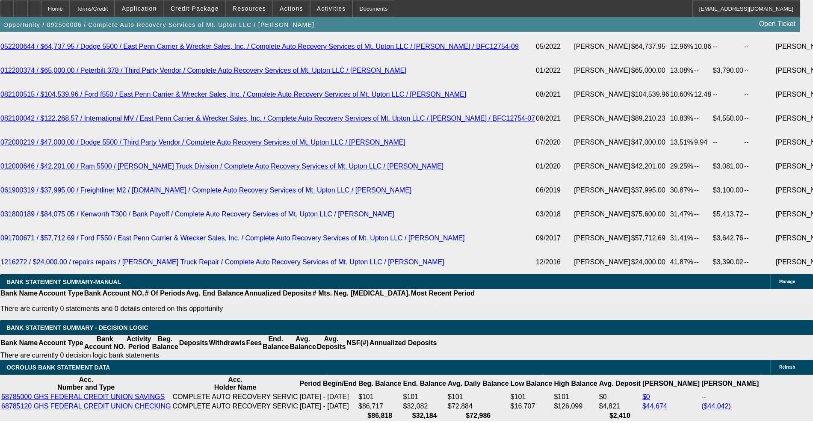
drag, startPoint x: 166, startPoint y: 199, endPoint x: 211, endPoint y: 209, distance: 46.0
type input "5"
type input "$31,815.61"
type input "55"
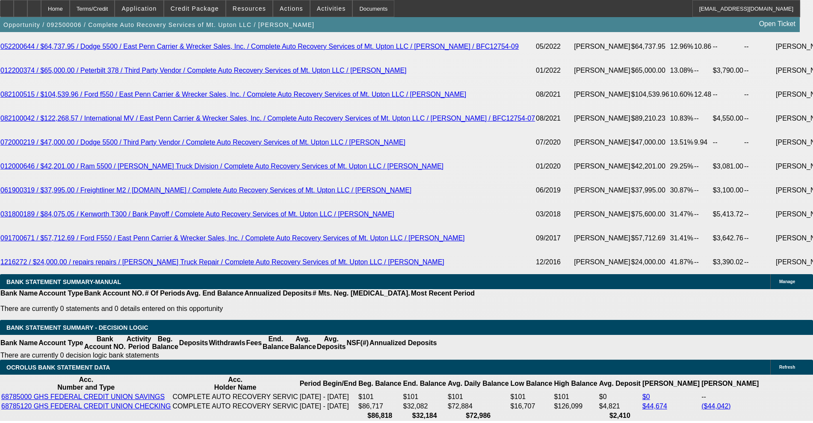
type input "$63,631.22"
type input "$3,870.60"
type input "$7,741.20"
type input "55"
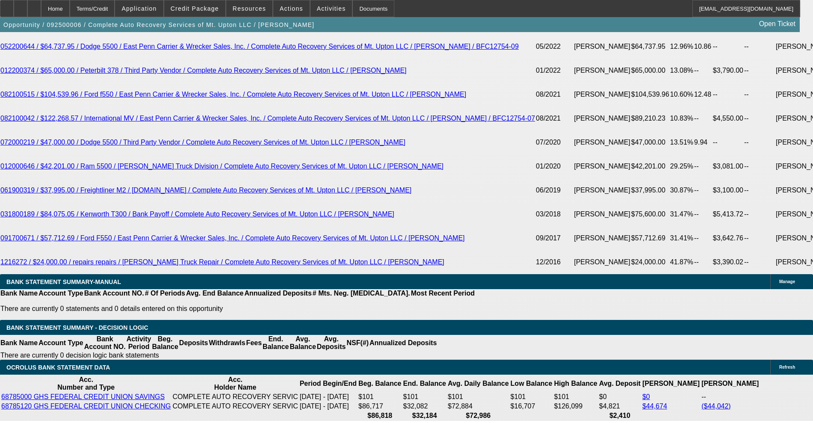
drag, startPoint x: 125, startPoint y: 203, endPoint x: 215, endPoint y: 189, distance: 91.0
type input "3"
type input "$6.00"
type input "3870"
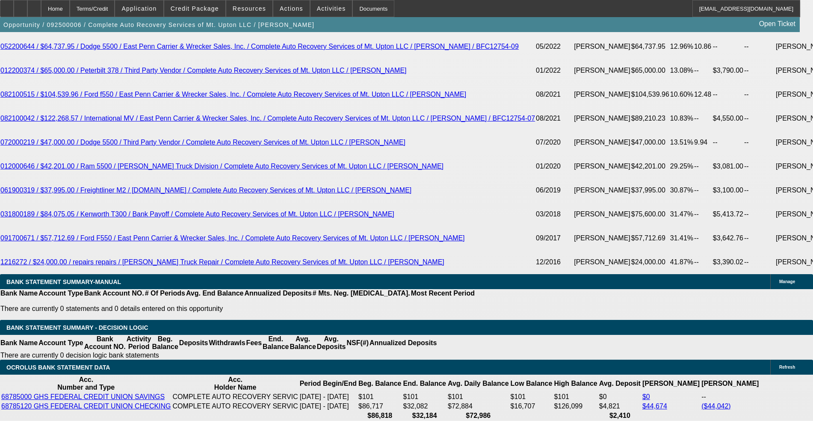
type input "15"
type input "$7,740.00"
type input "$3,870.00"
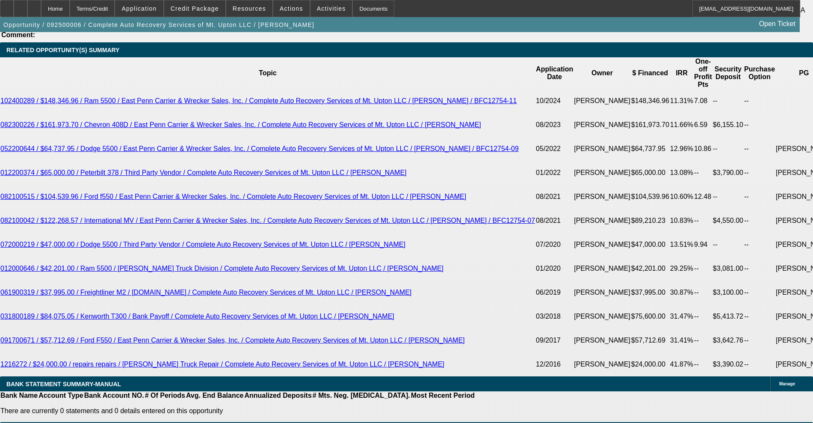
scroll to position [1443, 0]
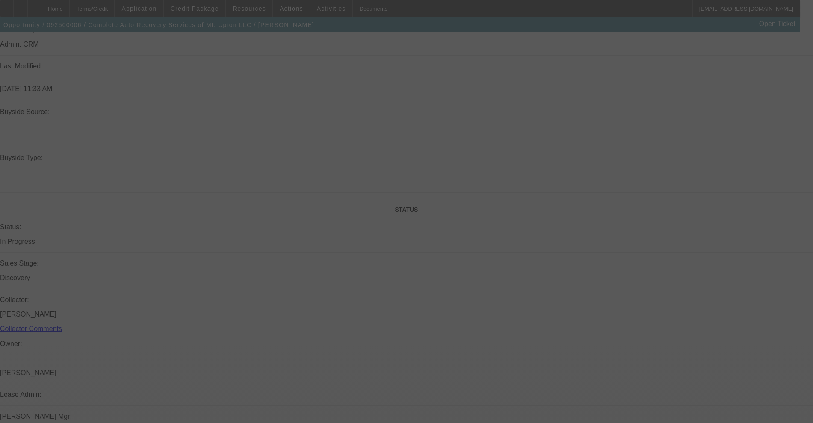
scroll to position [855, 0]
select select "0"
select select "2"
select select "0.1"
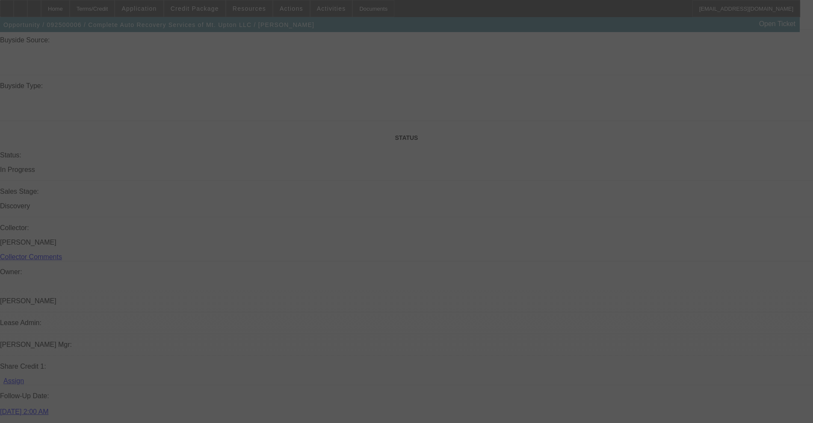
select select "4"
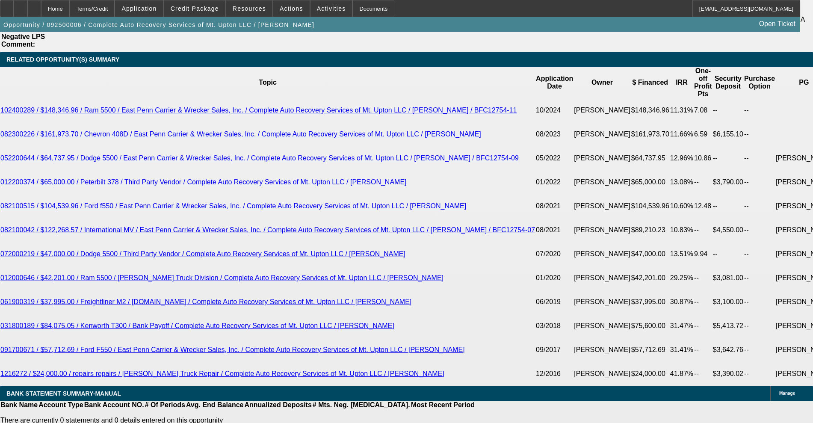
scroll to position [1550, 0]
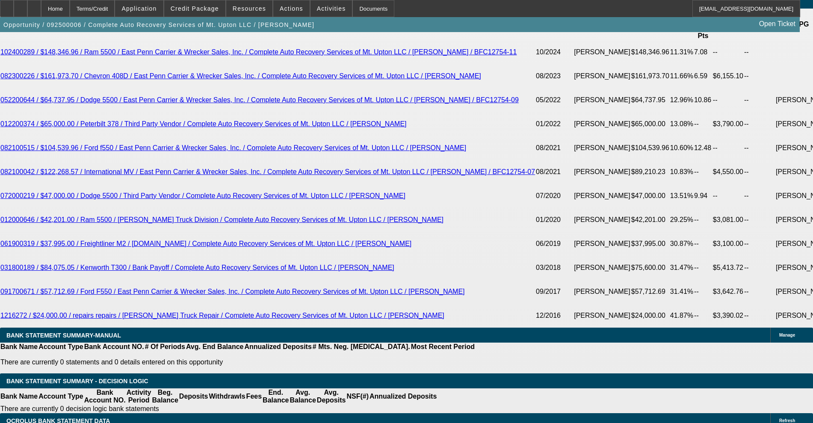
drag, startPoint x: 185, startPoint y: 259, endPoint x: 253, endPoint y: 245, distance: 69.8
type input "UNKNOWN"
type input "13"
type input "$5,704.94"
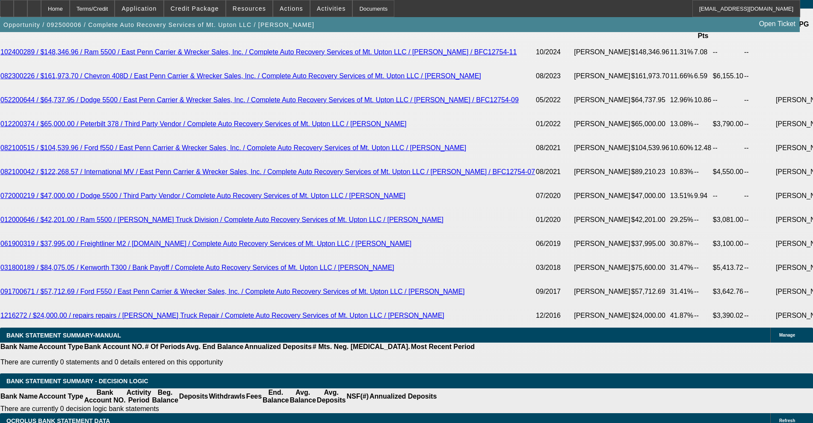
type input "$2,852.47"
type input "$7,427.66"
type input "$3,713.83"
type input "13"
drag, startPoint x: 126, startPoint y: 256, endPoint x: 201, endPoint y: 236, distance: 77.5
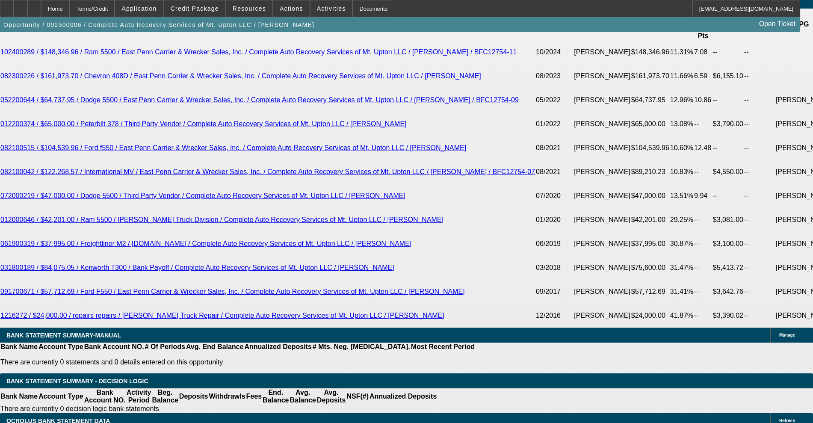
type input "37"
type input "$74.00"
type input "3715"
type input "$7,430.00"
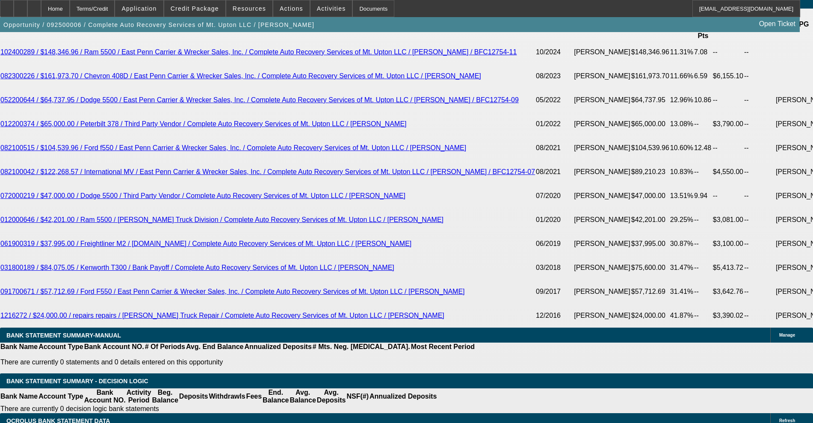
type input "13"
type input "$3,715.00"
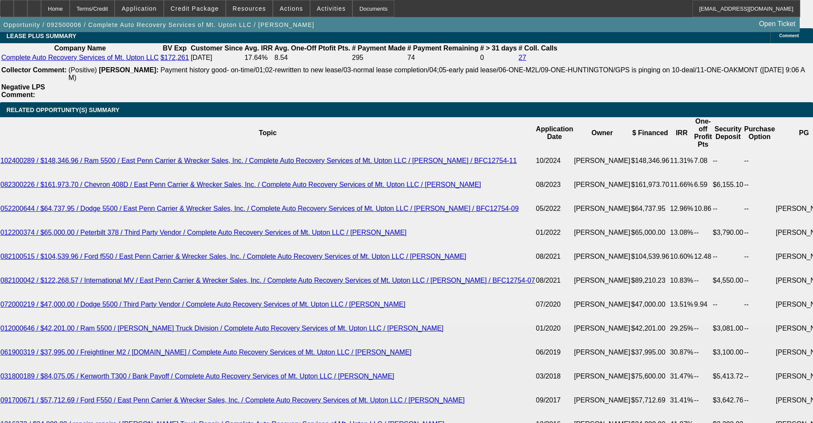
scroll to position [1389, 0]
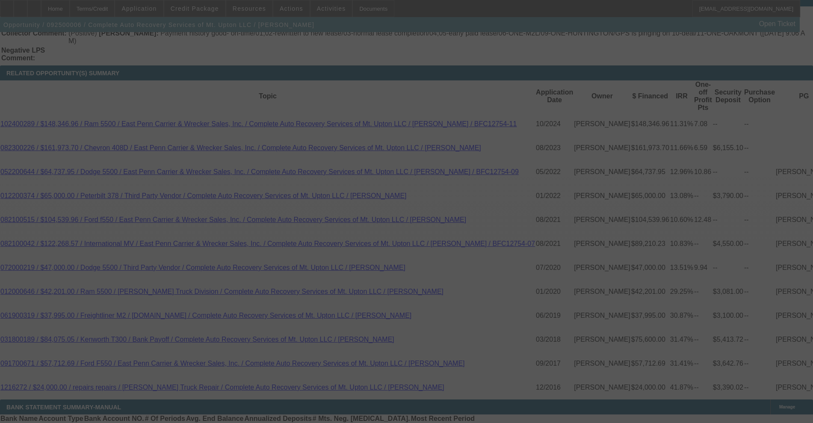
scroll to position [1496, 0]
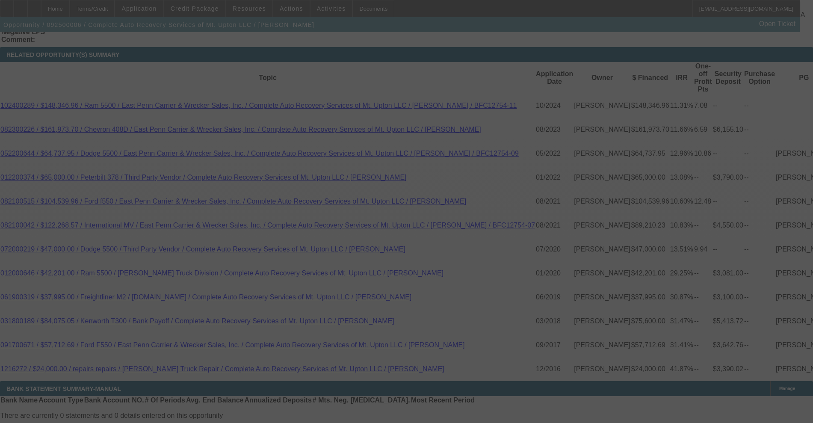
select select "0"
select select "2"
select select "0.1"
select select "4"
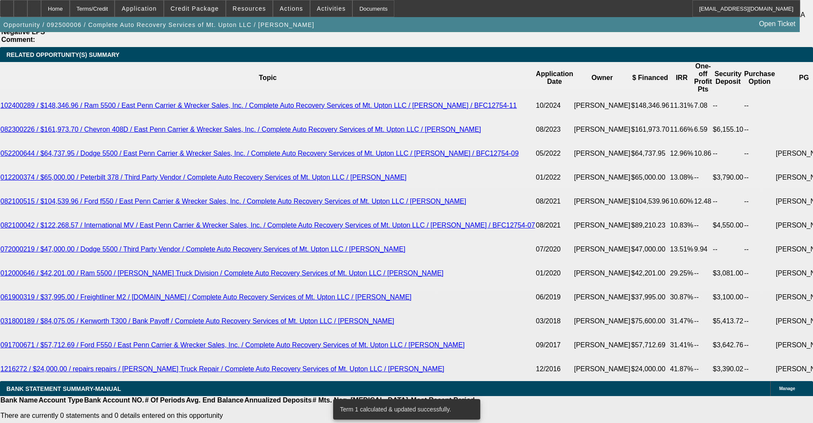
type input "5"
type input "UNKNOWN"
type input "50"
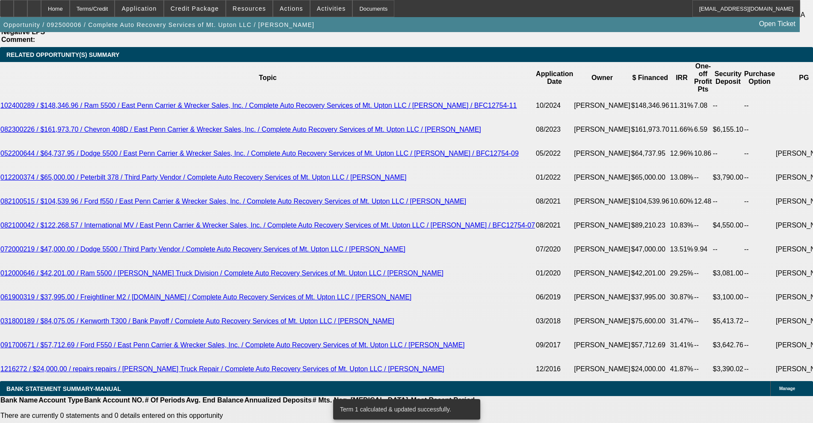
type input "$31,661.13"
type input "$63,322.26"
type input "$3,987.84"
type input "$7,975.68"
type input "50"
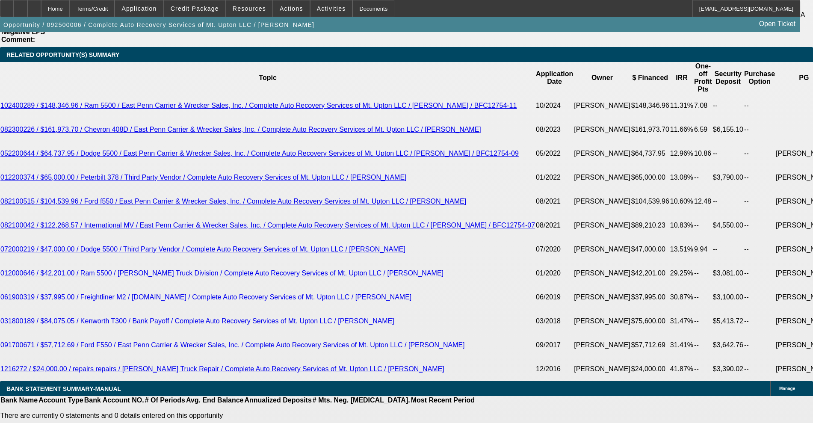
drag, startPoint x: 121, startPoint y: 308, endPoint x: 282, endPoint y: 287, distance: 162.1
type input "39"
type input "$78.00"
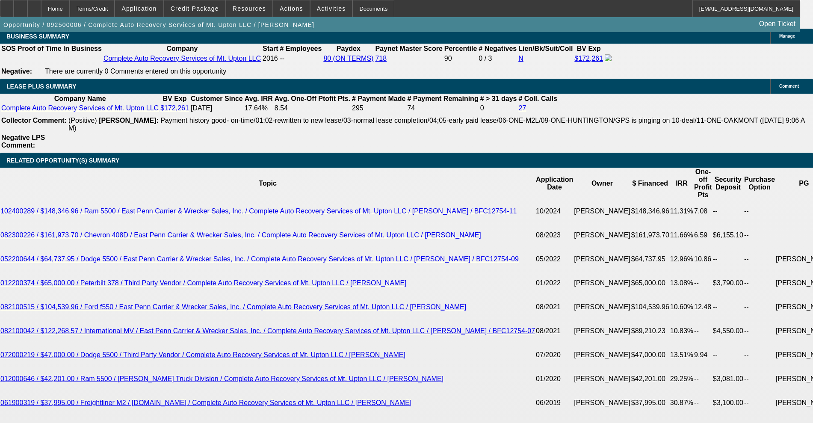
scroll to position [1389, 0]
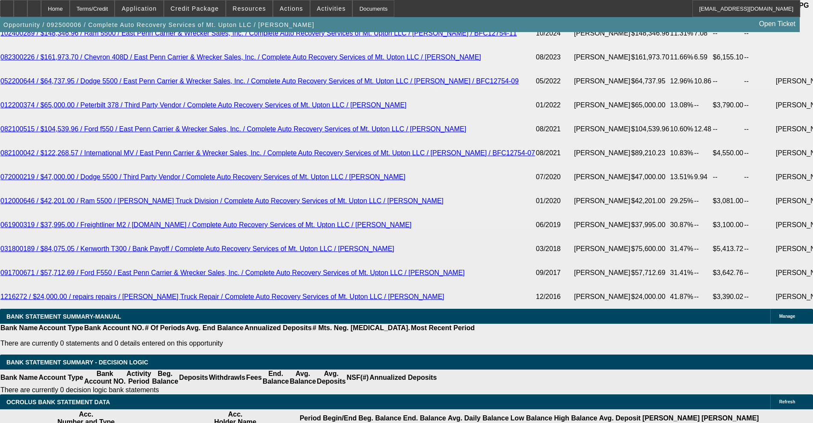
scroll to position [1550, 0]
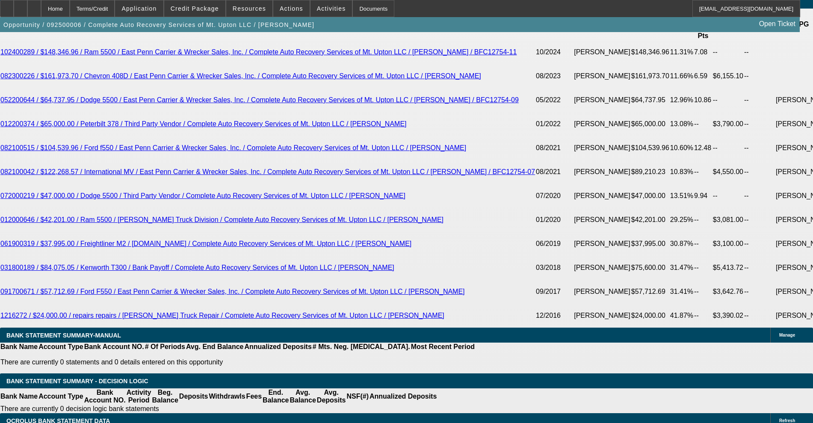
drag, startPoint x: 150, startPoint y: 285, endPoint x: 219, endPoint y: 294, distance: 69.8
click at [259, 265] on body "Home Terms/Credit Application Credit Package Resources Actions Activities Docum…" at bounding box center [406, 237] width 813 height 3574
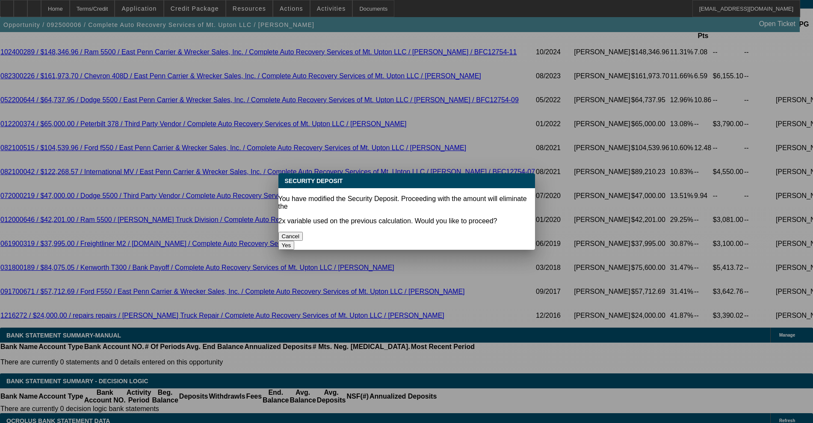
click at [295, 241] on button "Yes" at bounding box center [286, 245] width 16 height 9
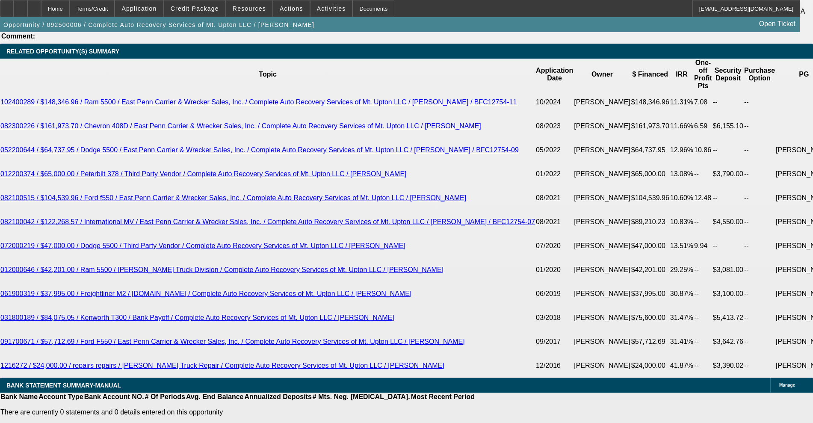
scroll to position [1443, 0]
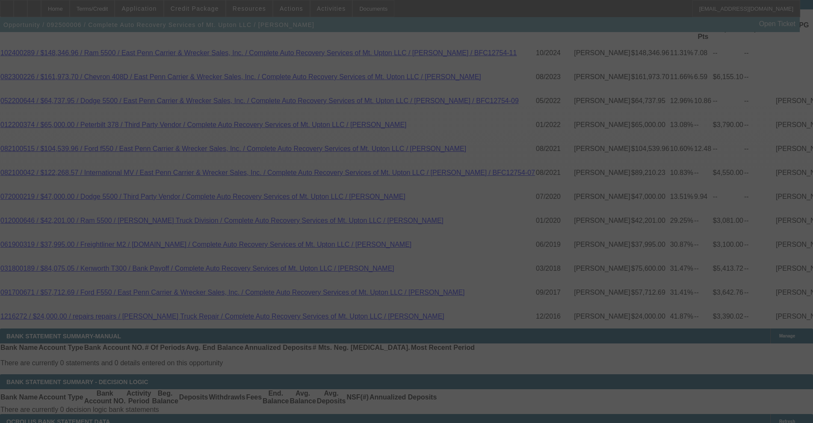
scroll to position [1550, 0]
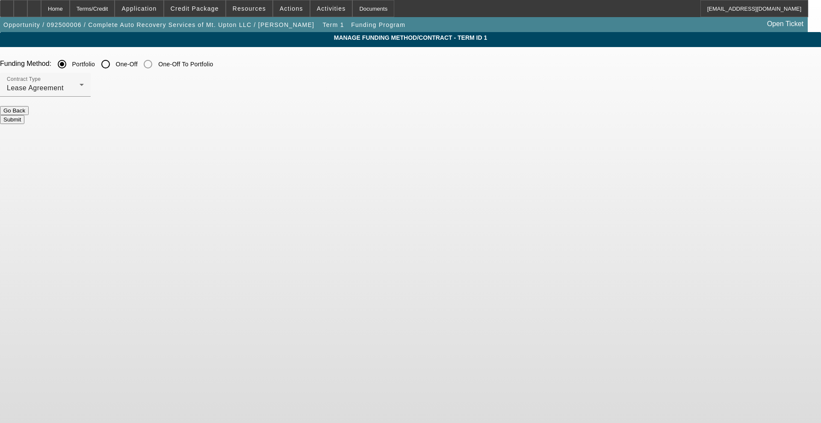
click at [114, 66] on input "One-Off" at bounding box center [105, 64] width 17 height 17
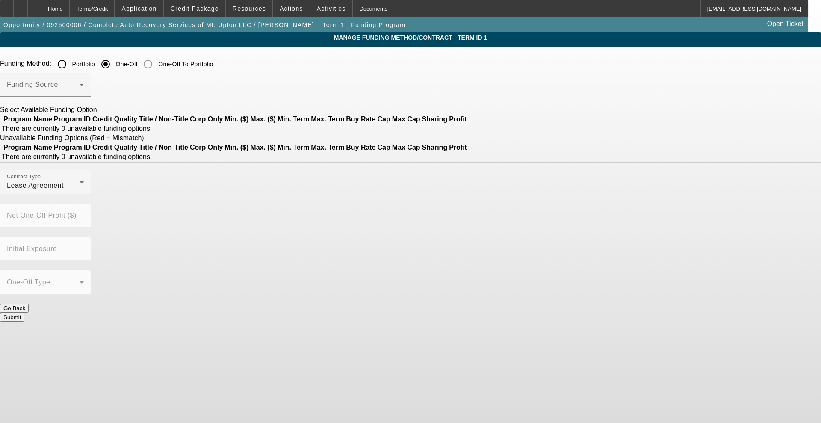
click at [71, 60] on input "Portfolio" at bounding box center [61, 64] width 17 height 17
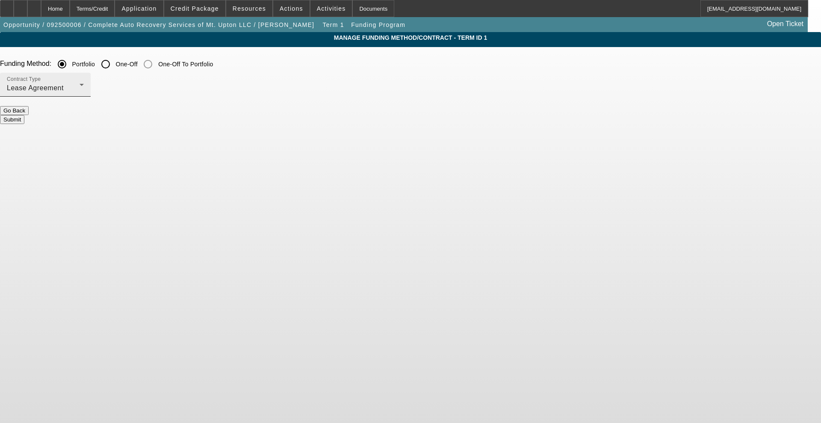
click at [80, 93] on div "Lease Agreement" at bounding box center [43, 88] width 73 height 10
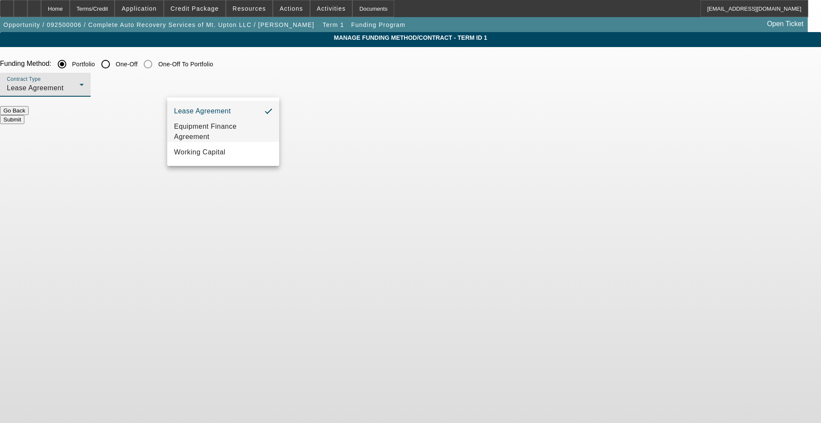
click at [213, 127] on span "Equipment Finance Agreement" at bounding box center [223, 131] width 98 height 21
click at [24, 115] on button "Submit" at bounding box center [12, 119] width 24 height 9
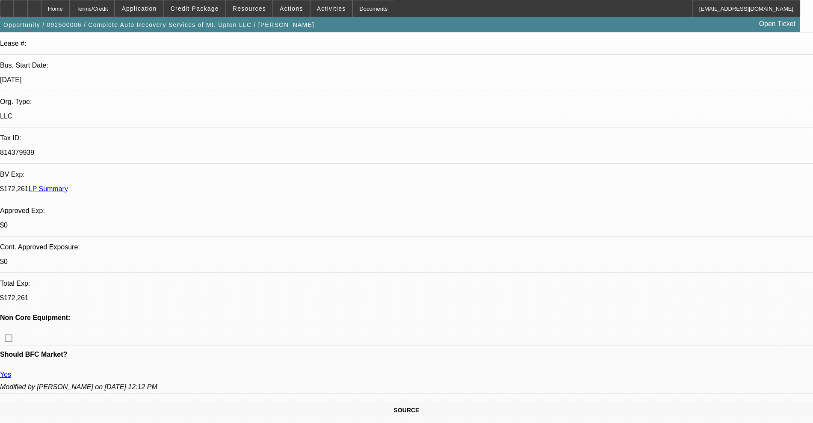
scroll to position [107, 0]
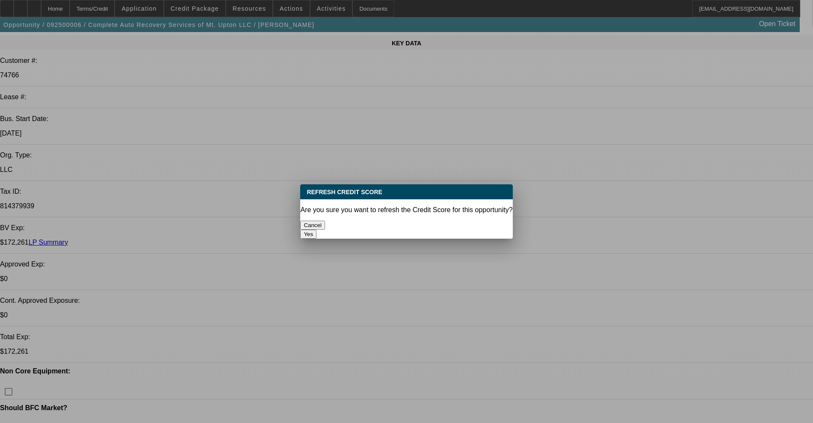
click at [316, 230] on button "Yes" at bounding box center [308, 234] width 16 height 9
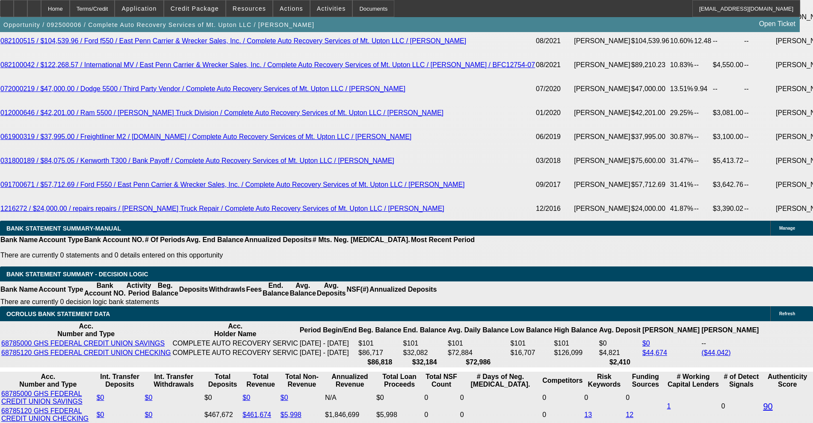
scroll to position [1603, 0]
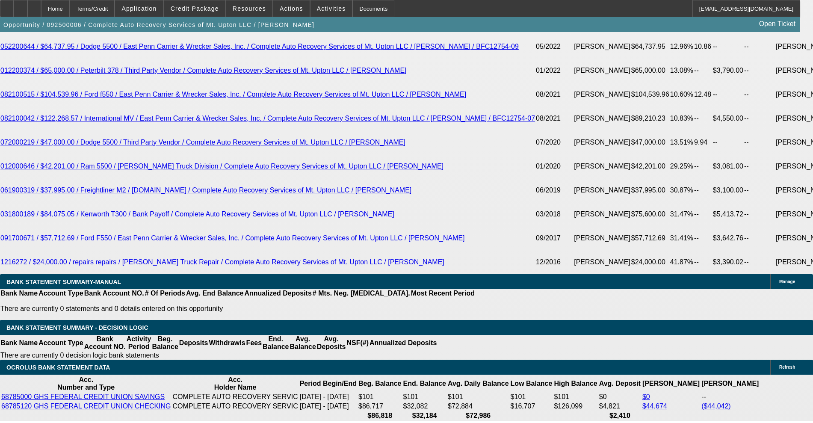
drag, startPoint x: 182, startPoint y: 201, endPoint x: 240, endPoint y: 205, distance: 58.3
drag, startPoint x: 121, startPoint y: 203, endPoint x: 162, endPoint y: 201, distance: 41.1
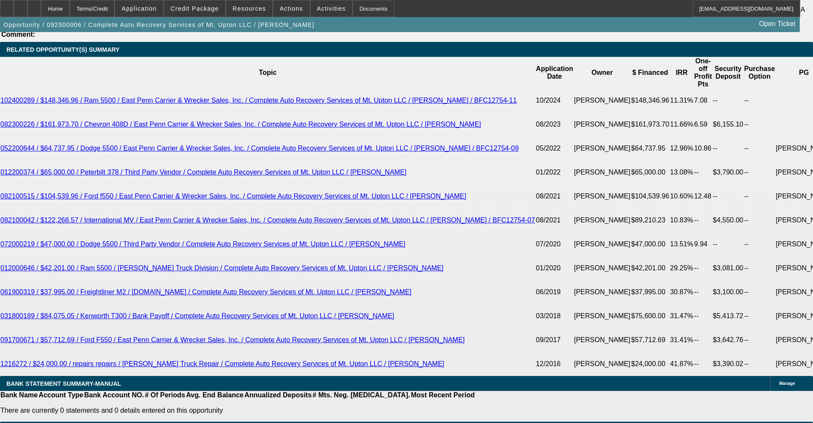
scroll to position [1496, 0]
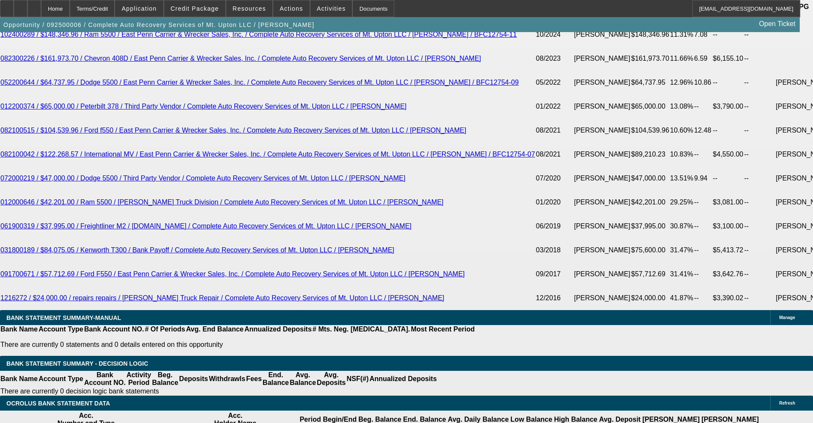
scroll to position [1550, 0]
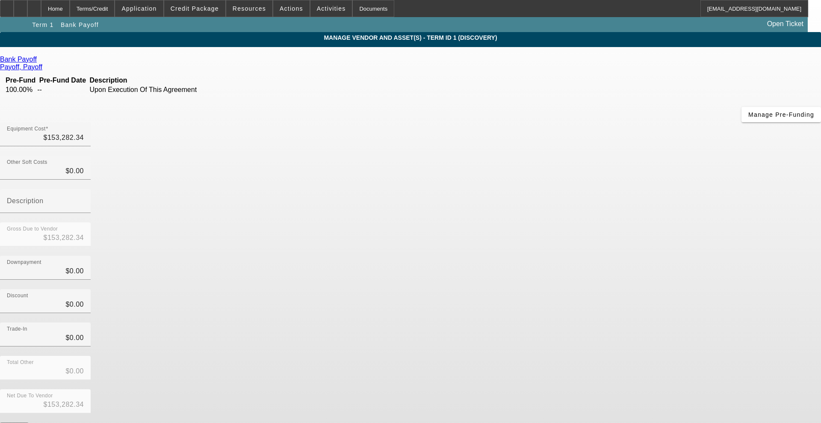
click at [39, 62] on icon at bounding box center [39, 59] width 0 height 7
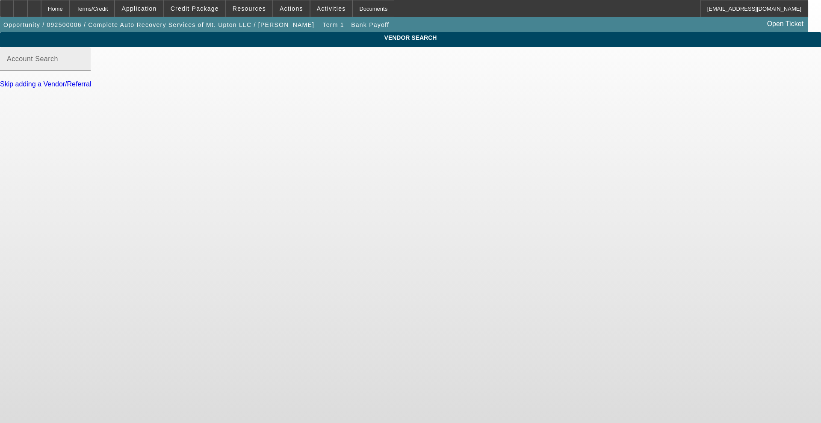
click at [84, 68] on input "Account Search" at bounding box center [45, 62] width 77 height 10
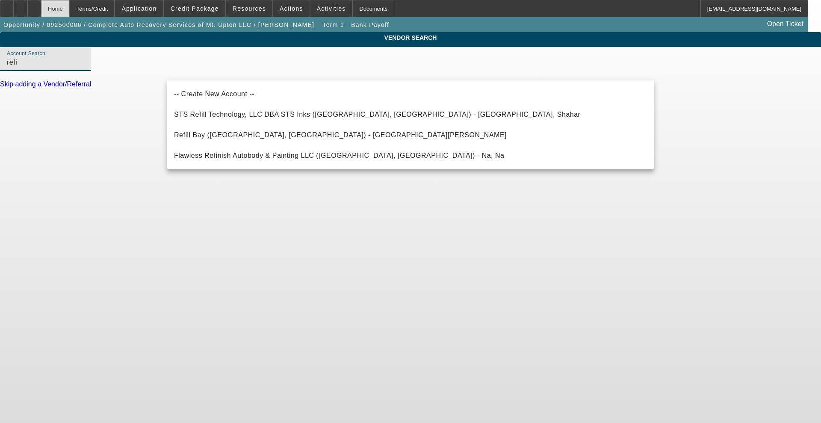
click at [70, 9] on div "Home" at bounding box center [55, 8] width 29 height 17
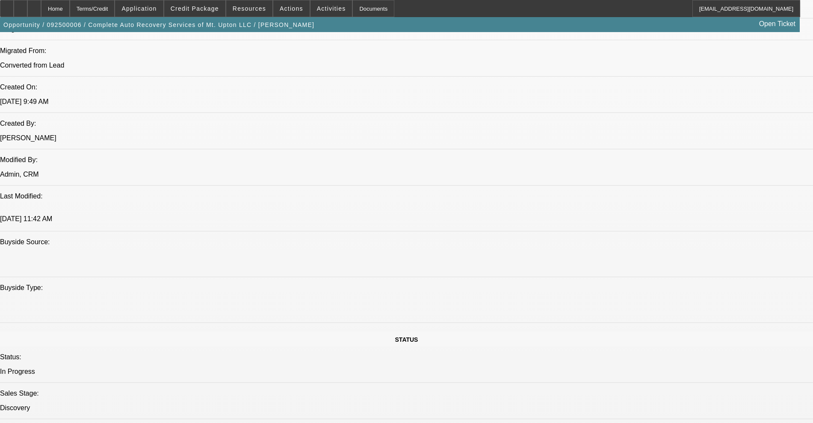
scroll to position [588, 0]
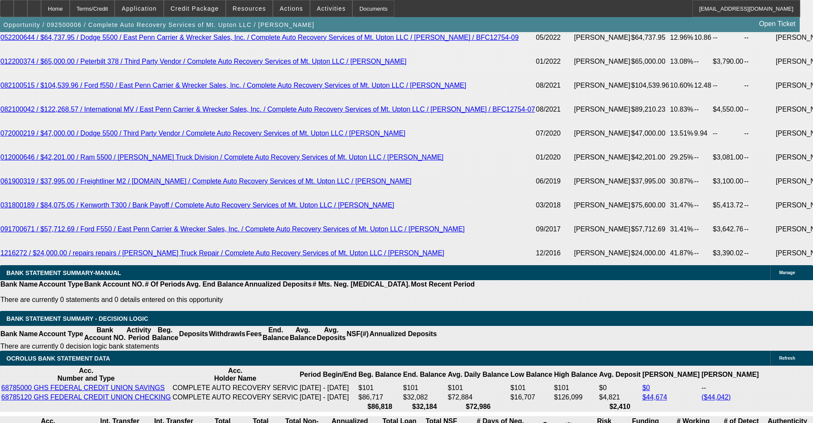
scroll to position [1550, 0]
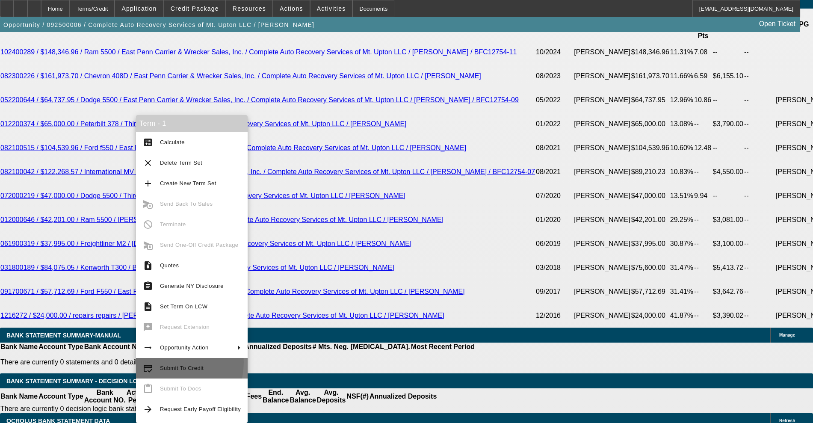
click at [168, 362] on button "credit_score Submit To Credit" at bounding box center [192, 368] width 112 height 21
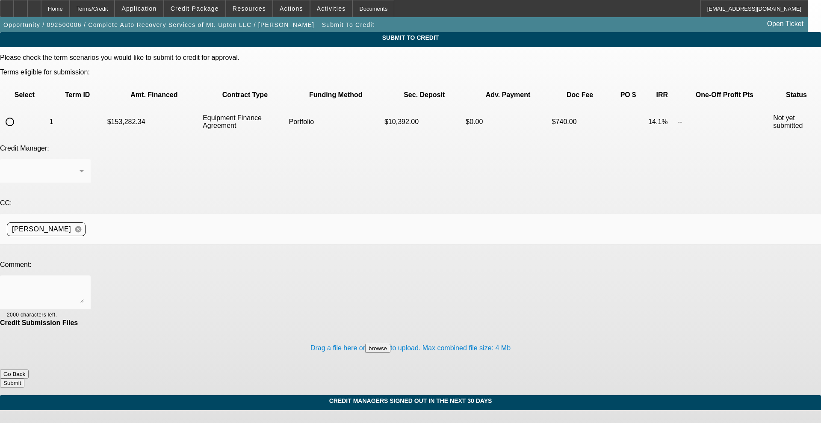
click at [18, 113] on input "radio" at bounding box center [9, 121] width 17 height 17
click at [84, 159] on div at bounding box center [45, 171] width 77 height 24
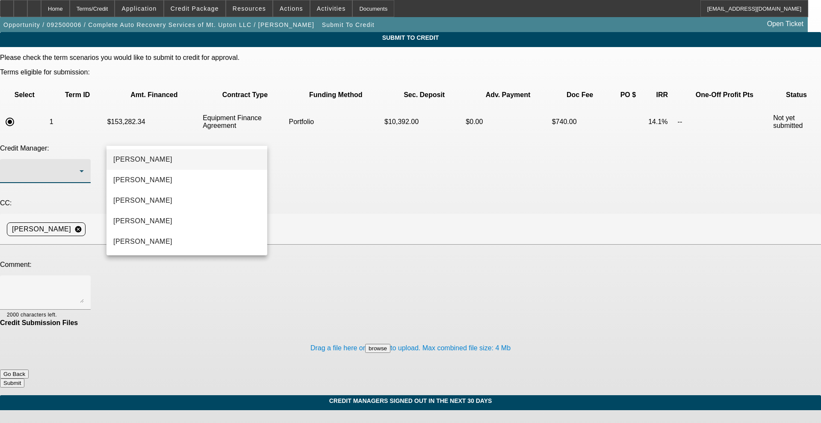
click at [60, 138] on div at bounding box center [410, 211] width 821 height 423
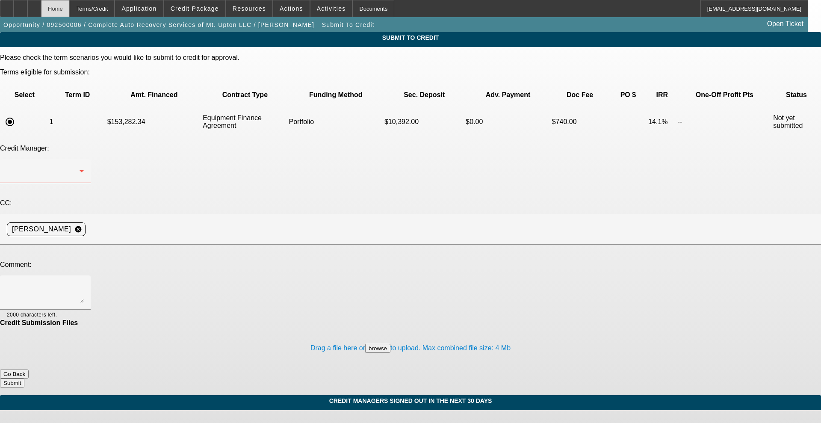
click at [70, 12] on div "Home" at bounding box center [55, 8] width 29 height 17
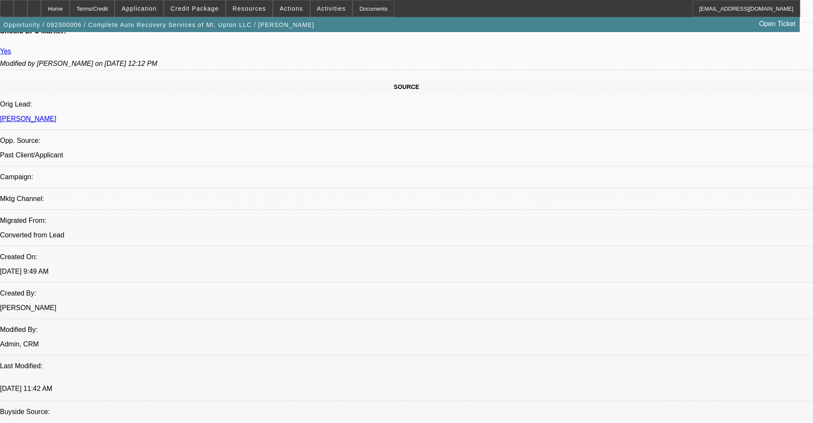
scroll to position [481, 0]
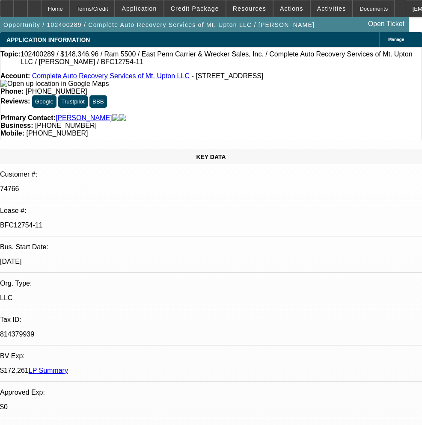
select select "0"
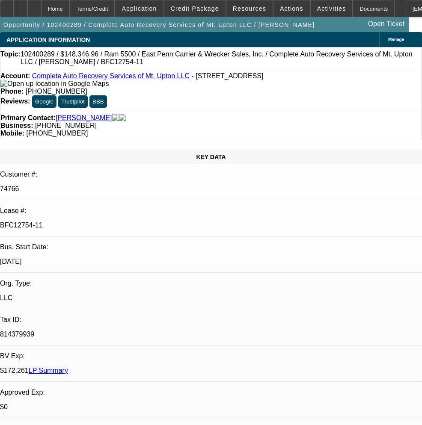
select select "0"
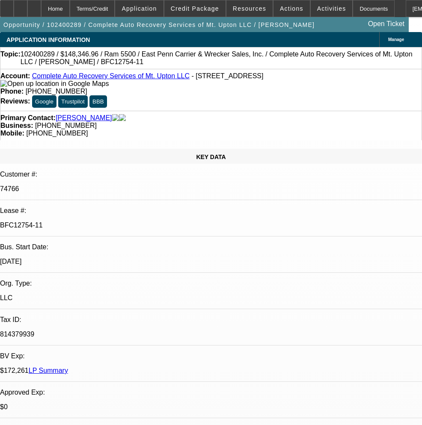
select select "0"
select select "1"
select select "6"
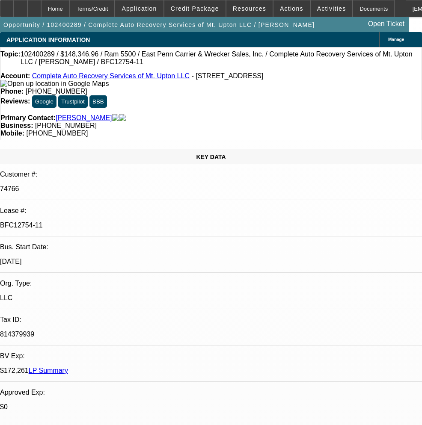
select select "1"
select select "6"
select select "1"
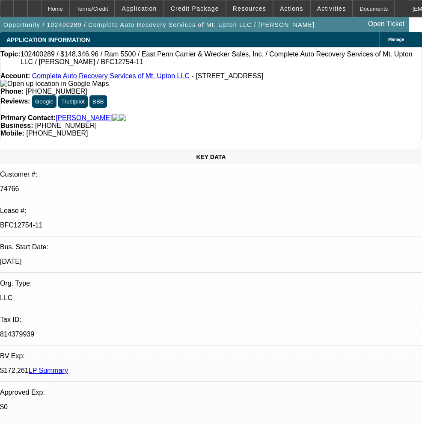
select select "6"
select select "1"
select select "6"
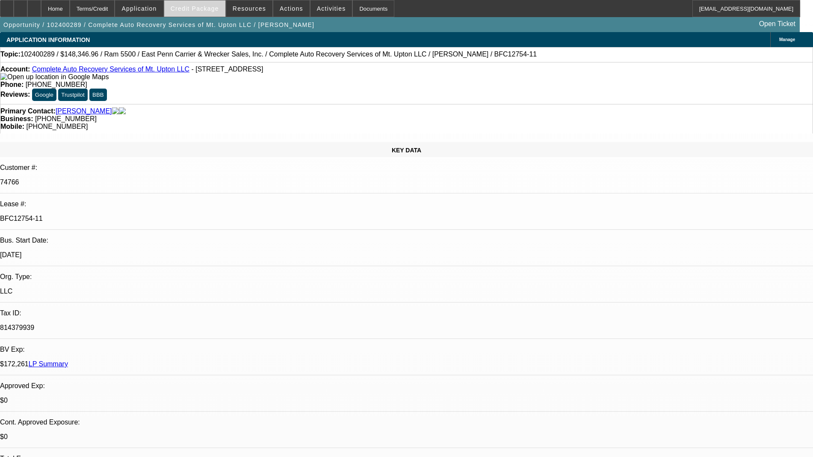
click at [215, 10] on span "Credit Package" at bounding box center [195, 8] width 48 height 7
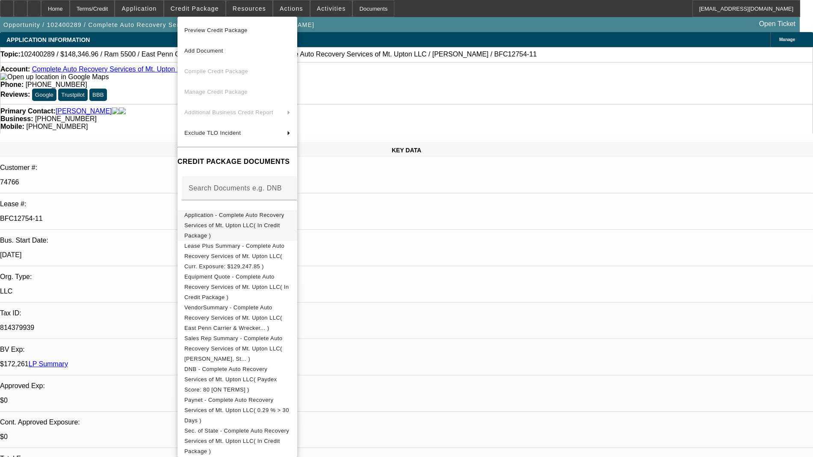
click at [257, 221] on span "Application - Complete Auto Recovery Services of Mt. Upton LLC( In Credit Packa…" at bounding box center [237, 225] width 106 height 31
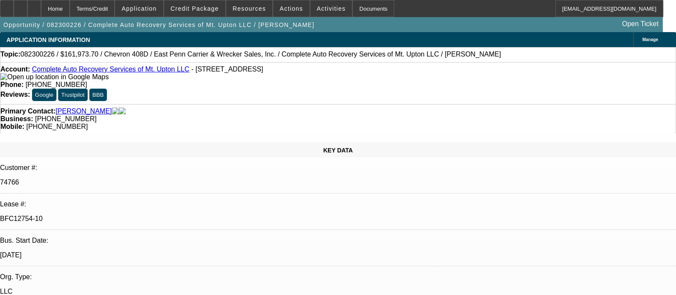
select select "0"
select select "2"
select select "0"
select select "6"
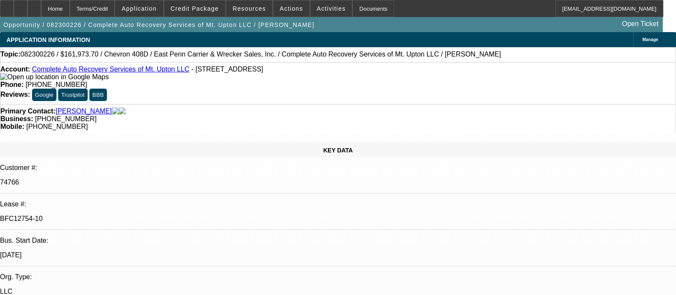
select select "0"
select select "2"
select select "0"
select select "6"
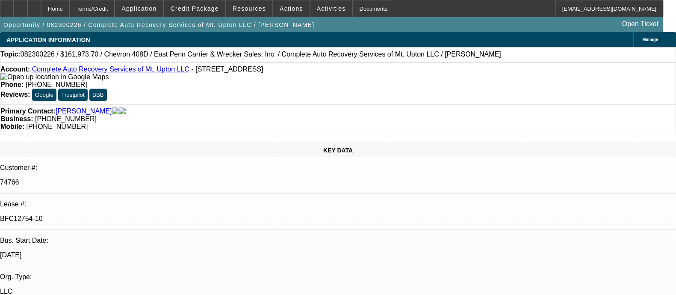
select select "0"
select select "6"
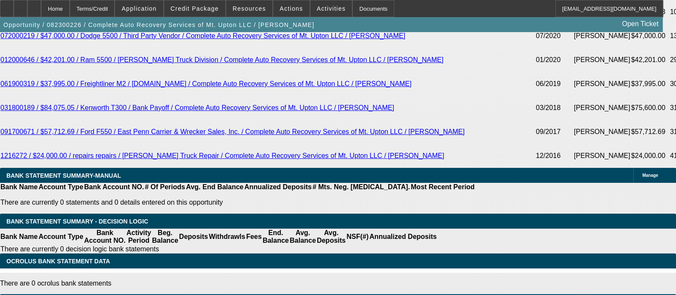
scroll to position [1746, 0]
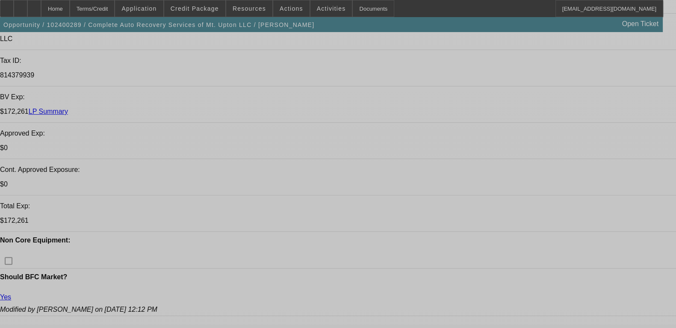
select select "0"
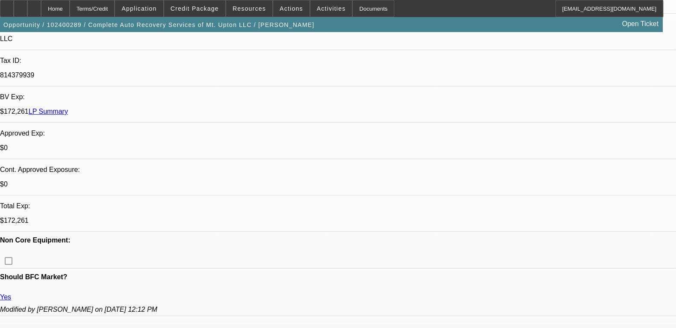
select select "0"
select select "6"
select select "0"
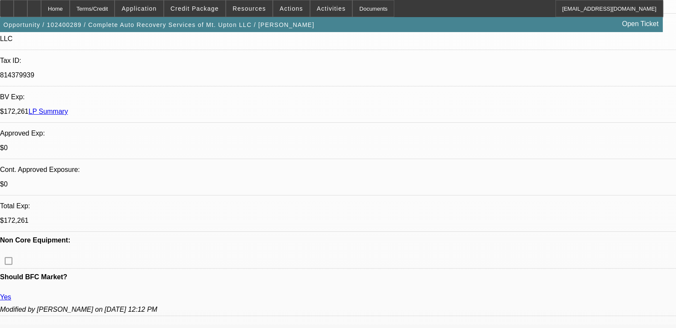
select select "0"
select select "6"
select select "0"
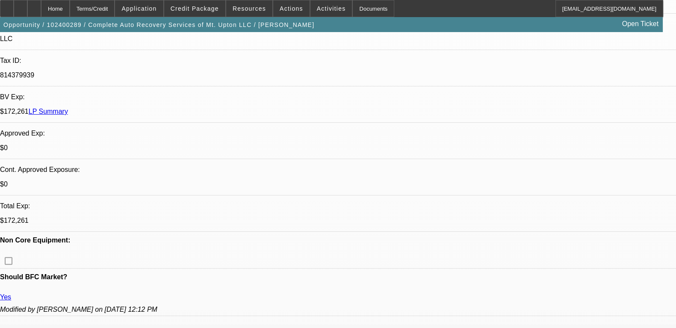
select select "6"
select select "0"
select select "6"
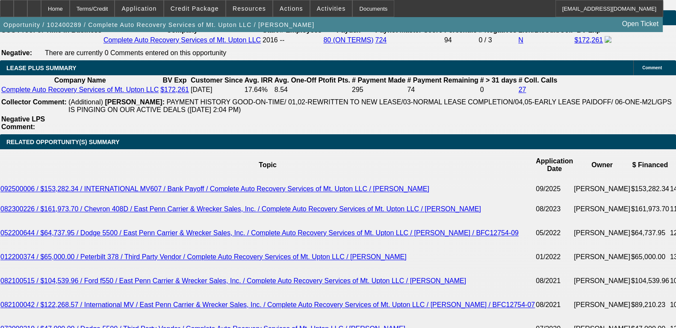
scroll to position [1389, 0]
